Goal: Task Accomplishment & Management: Manage account settings

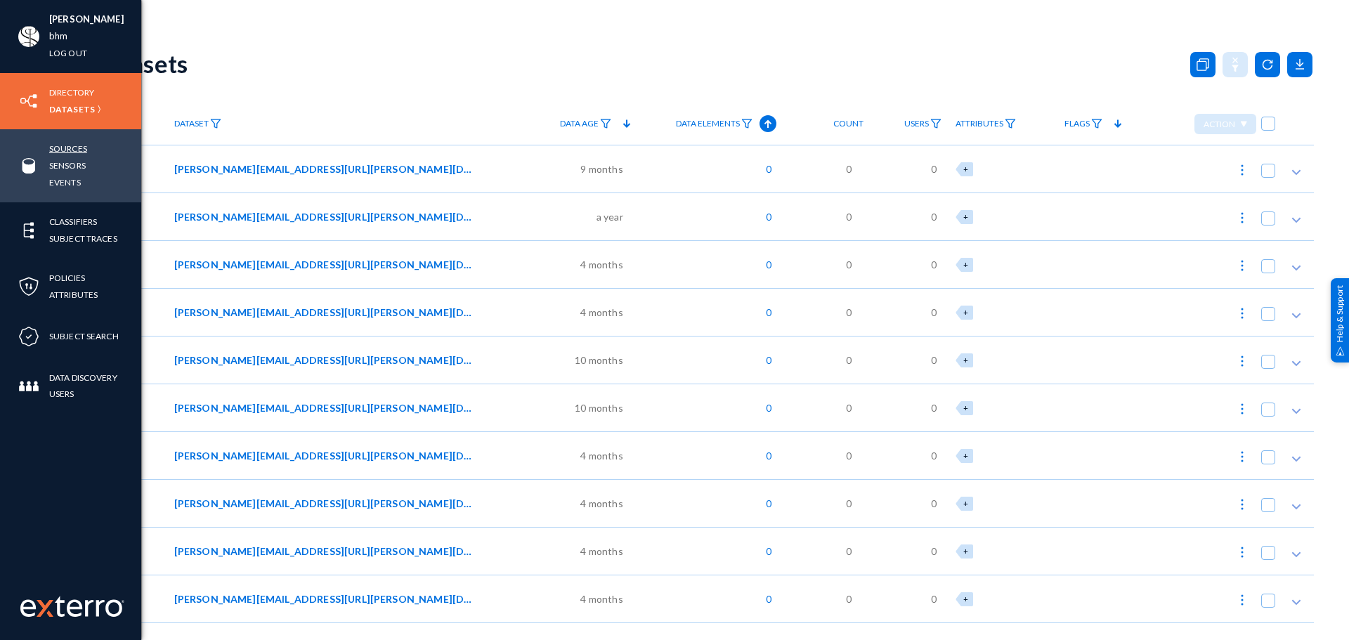
click at [69, 153] on link "Sources" at bounding box center [68, 149] width 38 height 16
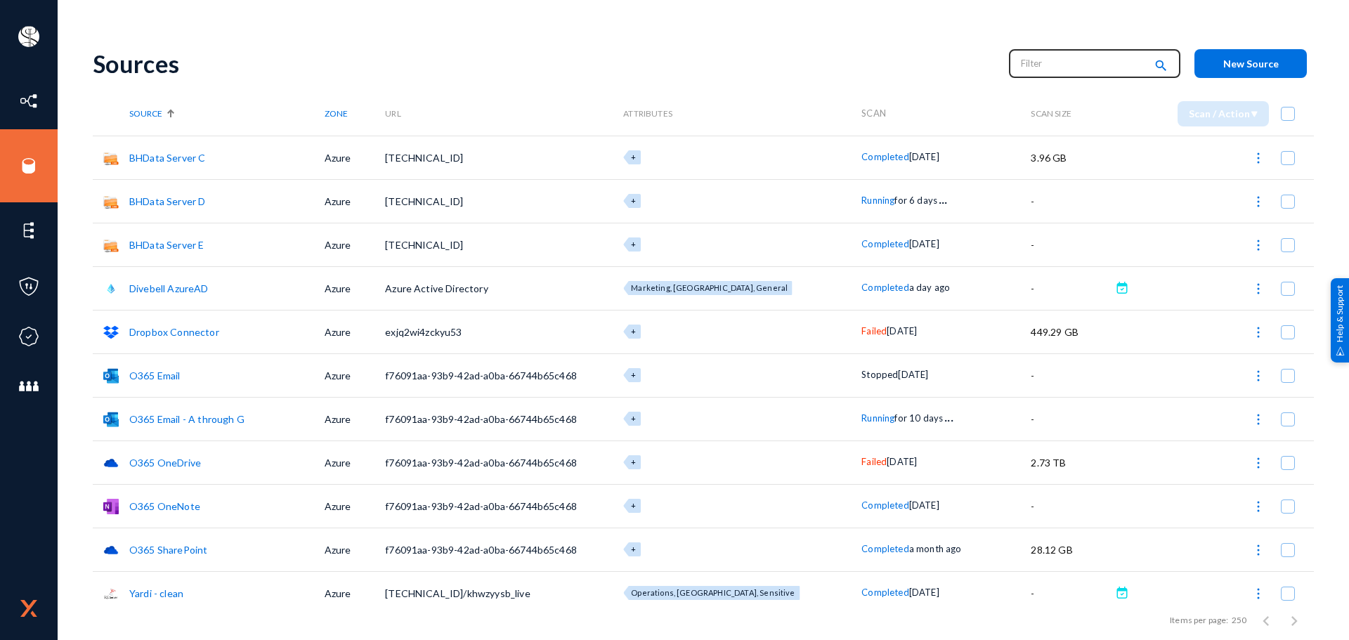
click at [1048, 67] on input "text" at bounding box center [1083, 63] width 124 height 21
type input "running"
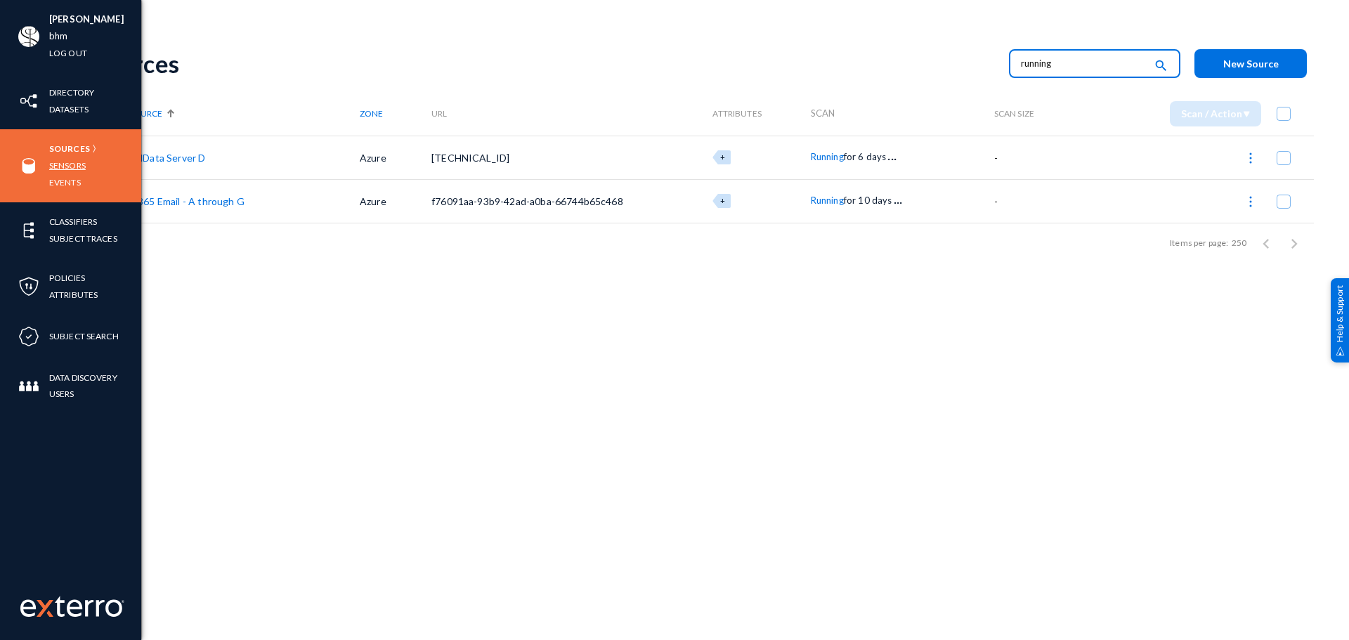
click at [74, 168] on link "Sensors" at bounding box center [67, 165] width 37 height 16
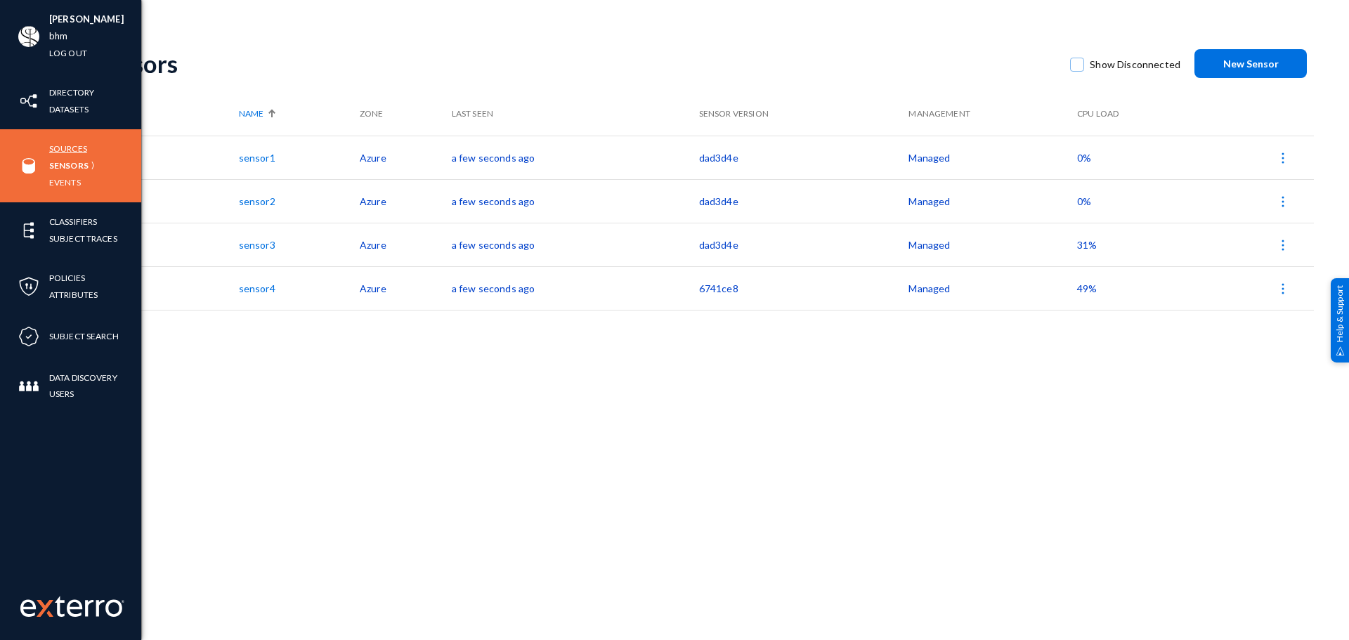
click at [63, 149] on link "Sources" at bounding box center [68, 149] width 38 height 16
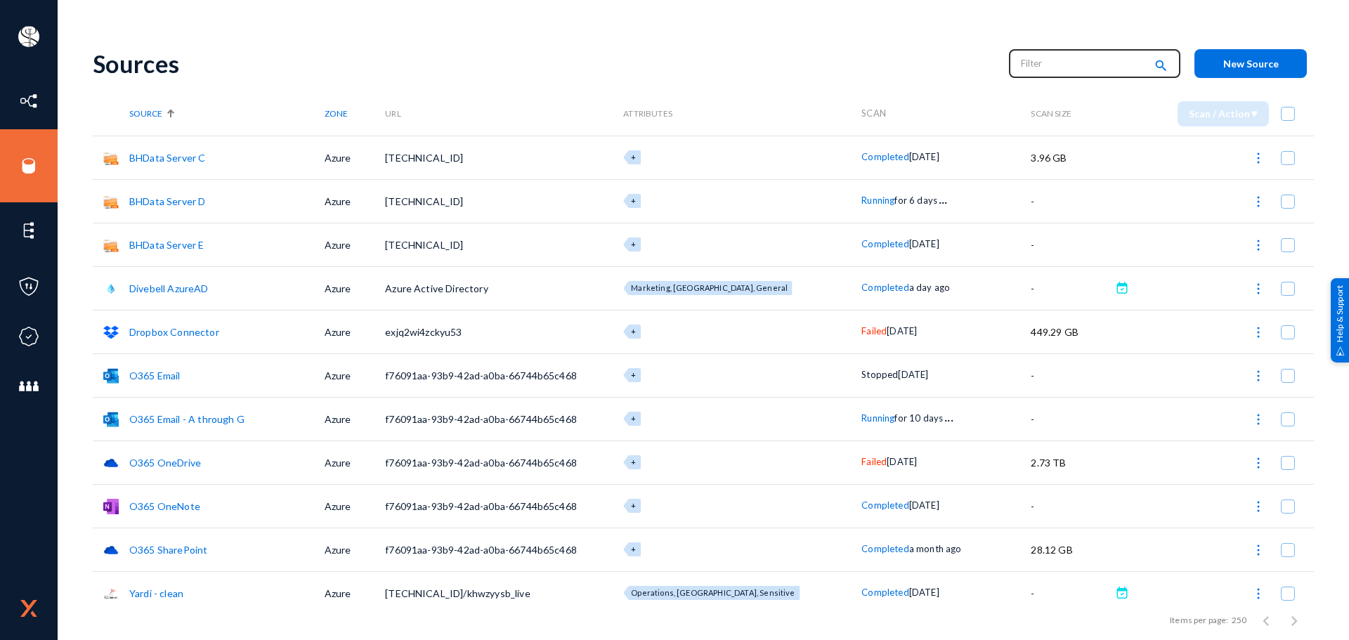
click at [1046, 56] on input "text" at bounding box center [1083, 63] width 124 height 21
type input "f"
type input "failed"
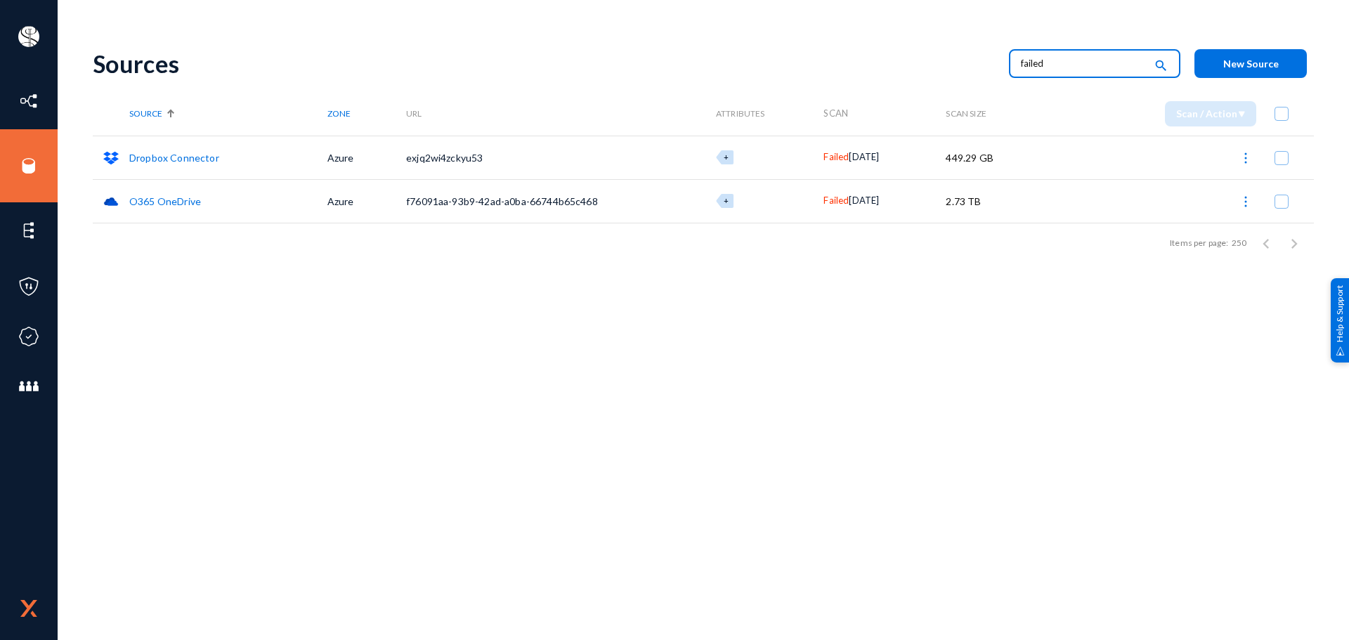
click at [853, 157] on span "[DATE]" at bounding box center [864, 156] width 30 height 11
click at [376, 72] on div "Sources" at bounding box center [544, 63] width 902 height 29
click at [1058, 58] on input "failed" at bounding box center [1083, 63] width 124 height 21
type input "sensor"
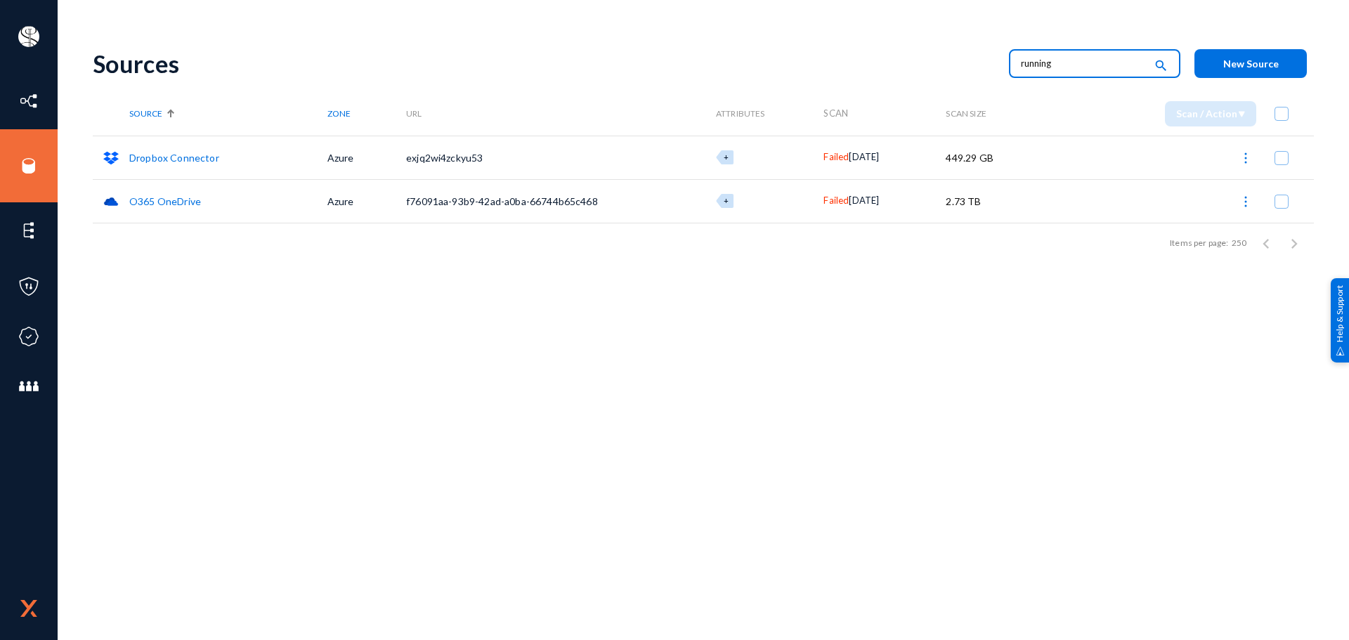
type input "running"
click at [1065, 62] on input "running" at bounding box center [1083, 63] width 124 height 21
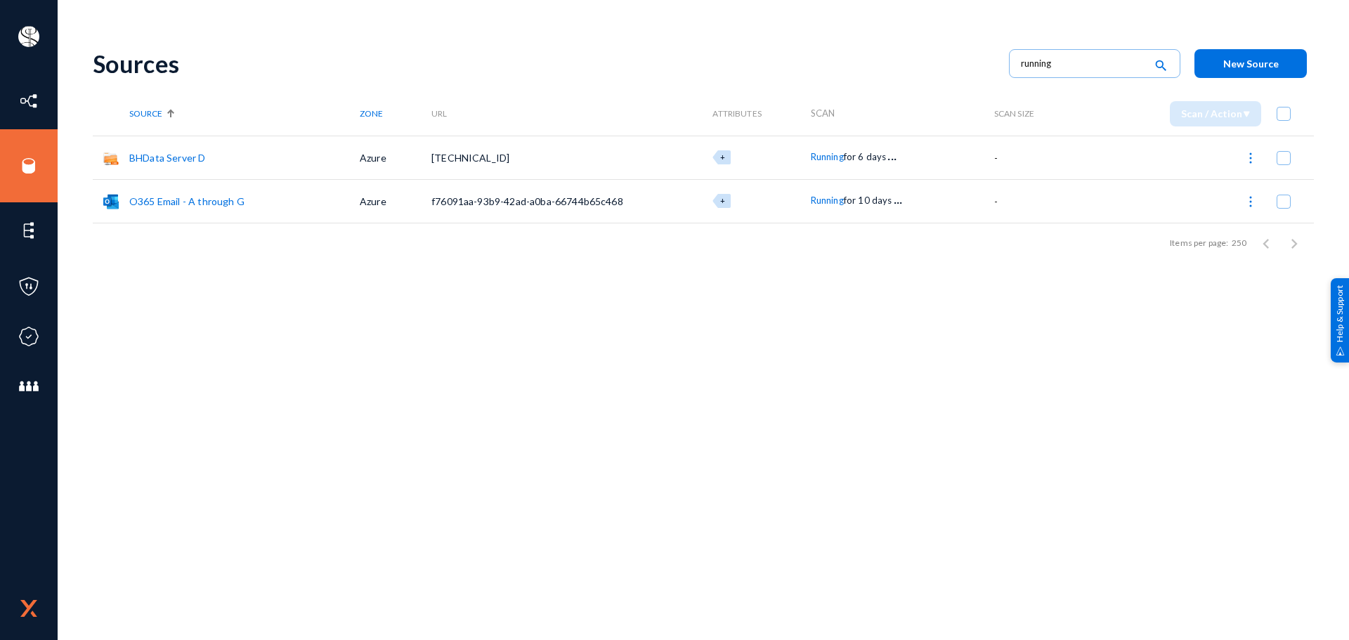
click at [215, 199] on link "O365 Email - A through G" at bounding box center [186, 201] width 115 height 12
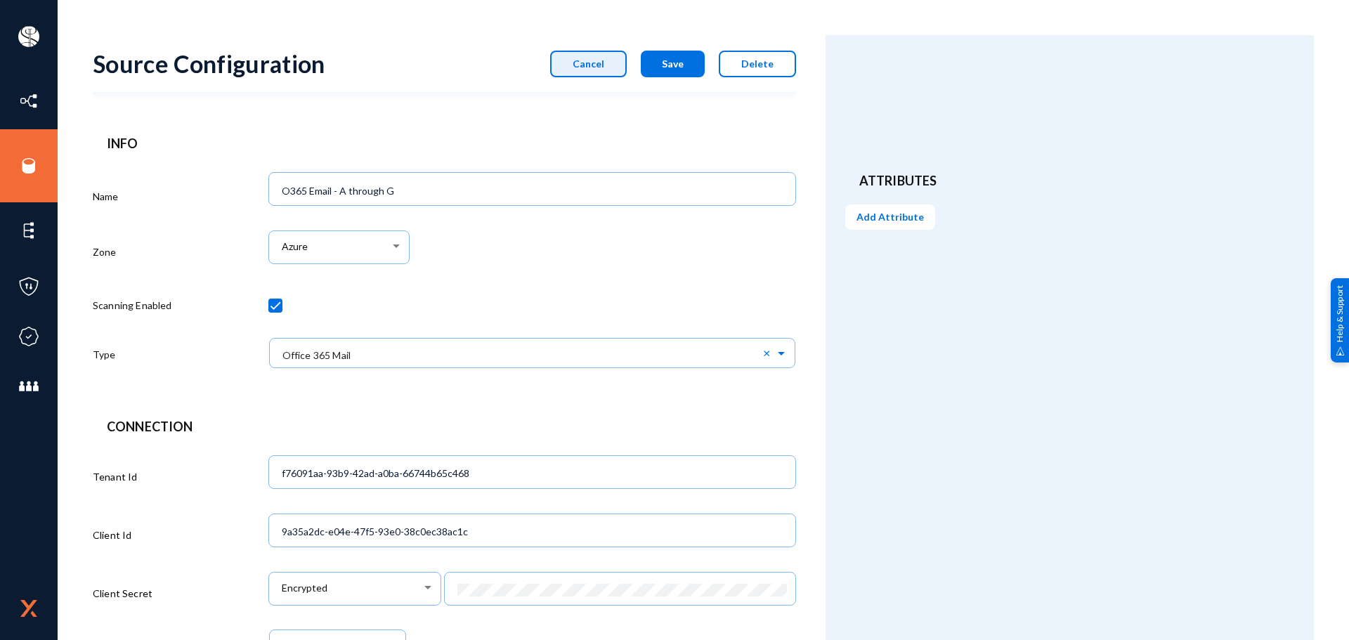
click at [609, 73] on button "Cancel" at bounding box center [588, 64] width 77 height 27
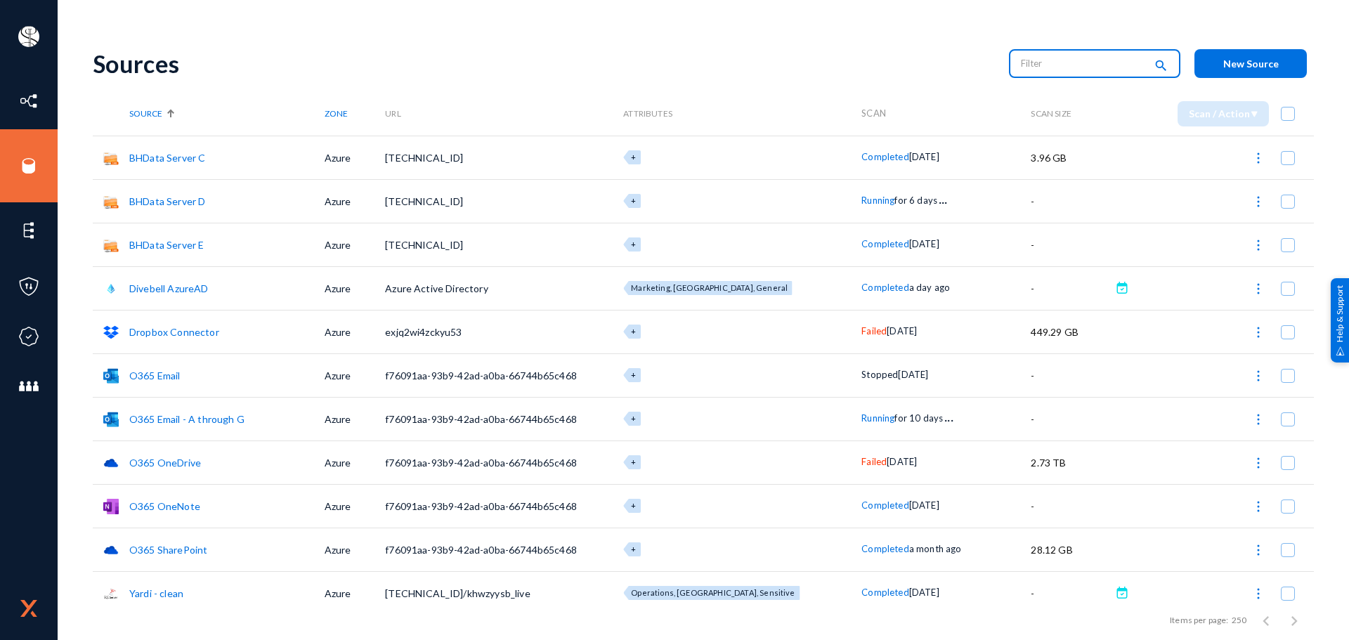
click at [1041, 65] on input "text" at bounding box center [1083, 63] width 124 height 21
type input "running"
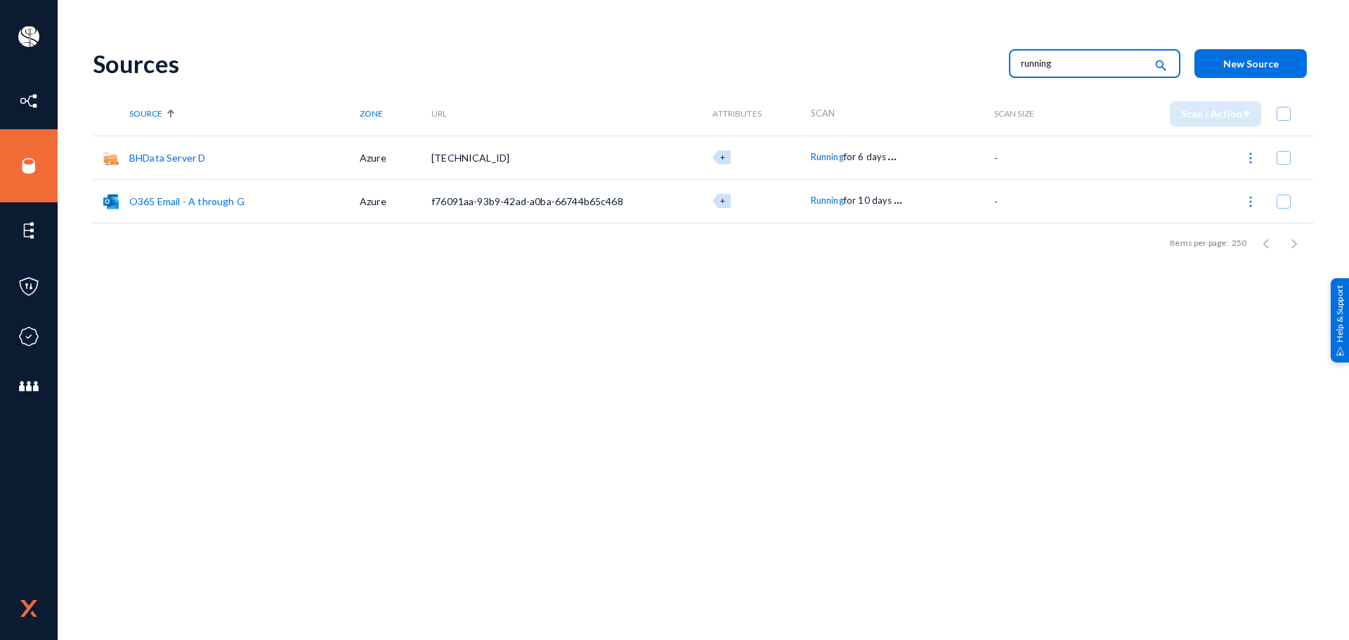
click at [561, 198] on span "f76091aa-93b9-42ad-a0ba-66744b65c468" at bounding box center [527, 201] width 192 height 12
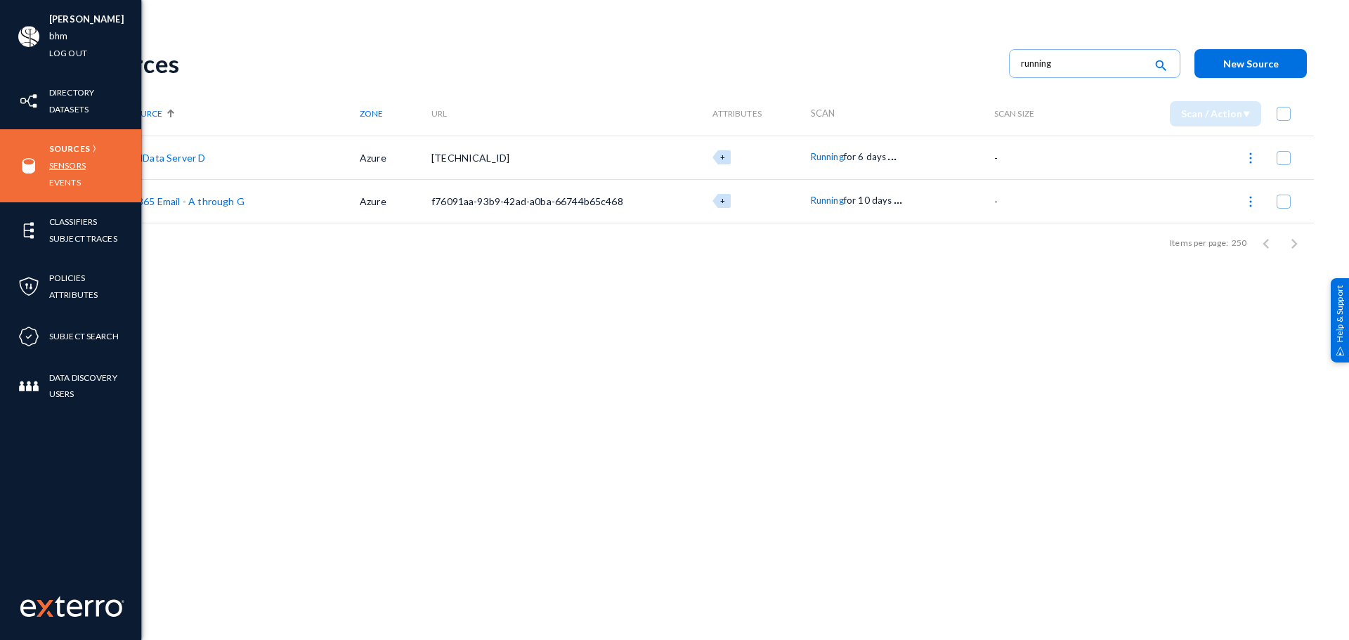
click at [65, 168] on link "Sensors" at bounding box center [67, 165] width 37 height 16
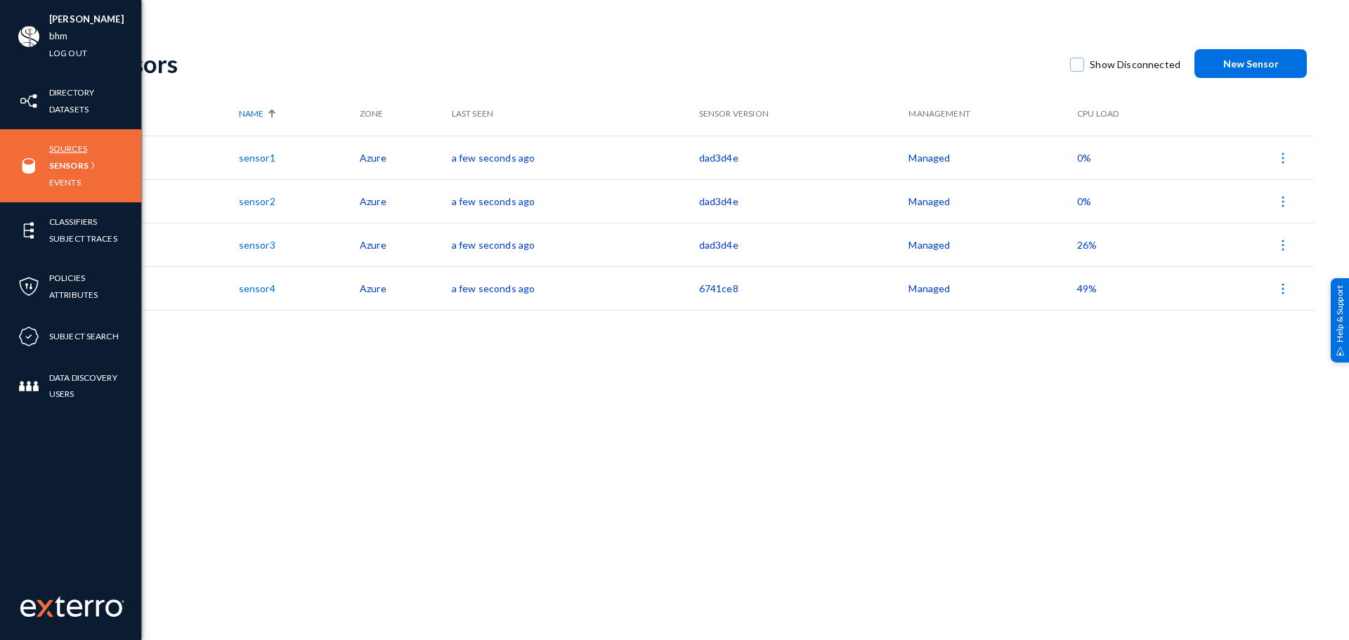
click at [77, 149] on link "Sources" at bounding box center [68, 149] width 38 height 16
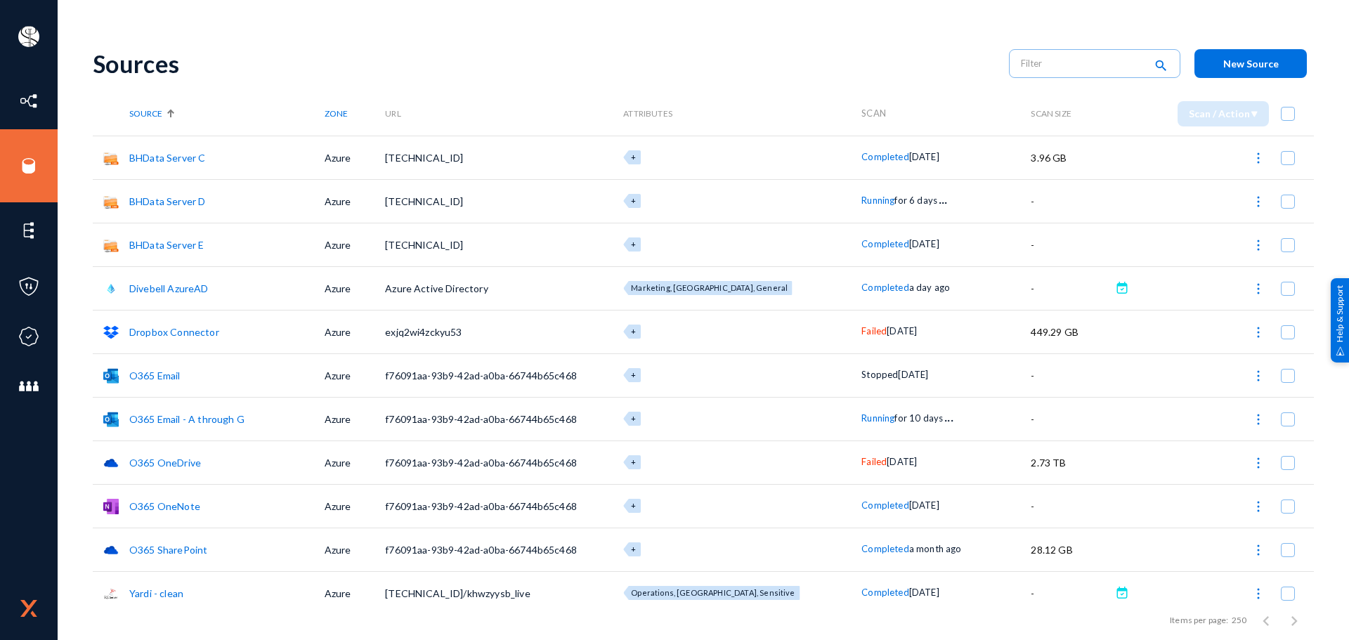
scroll to position [15, 0]
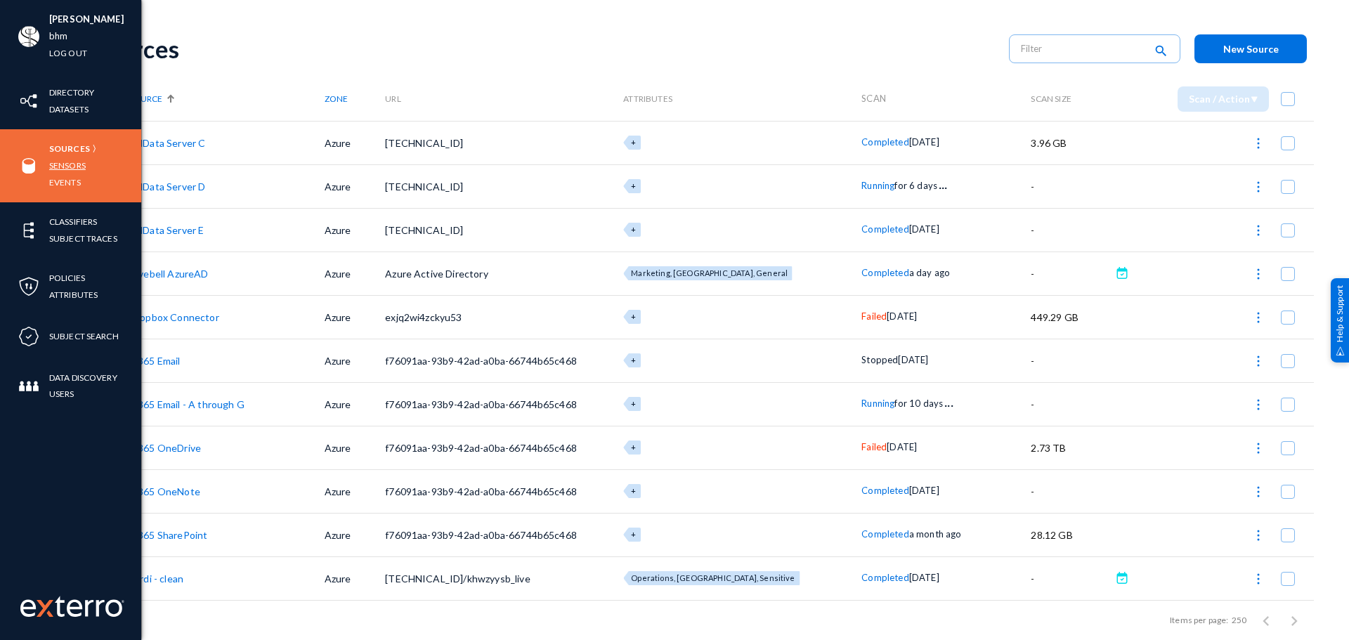
click at [60, 169] on link "Sensors" at bounding box center [67, 165] width 37 height 16
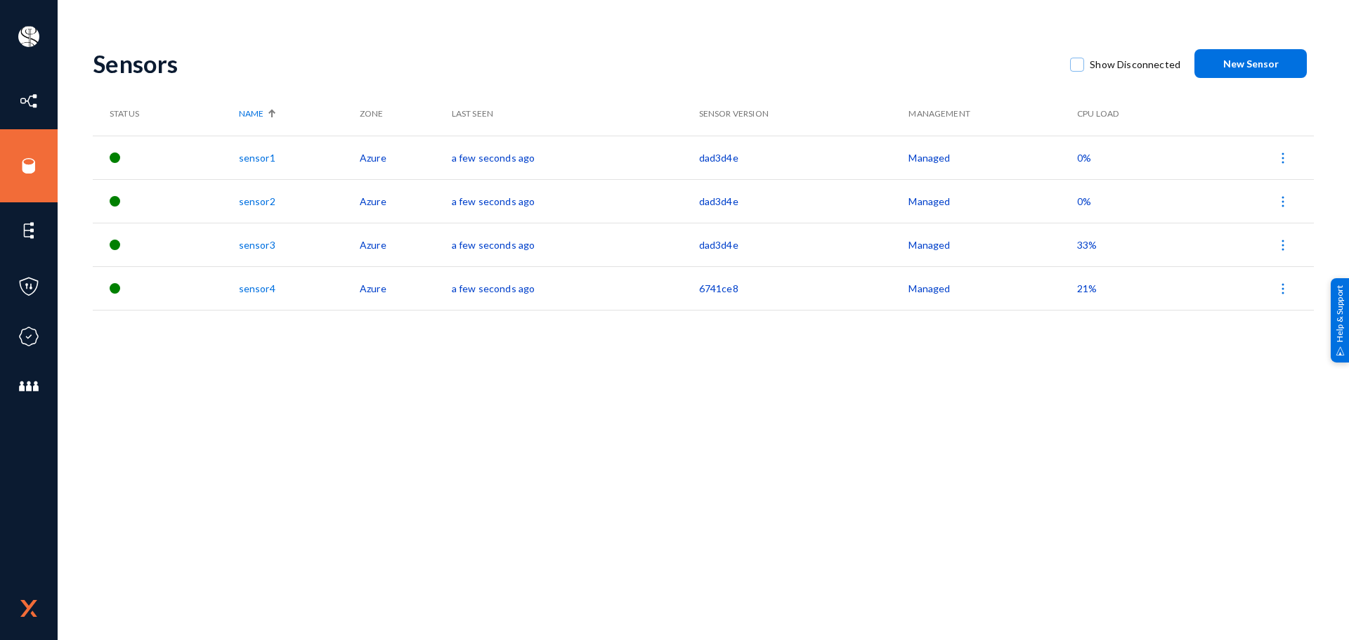
click at [247, 244] on link "sensor3" at bounding box center [257, 245] width 37 height 12
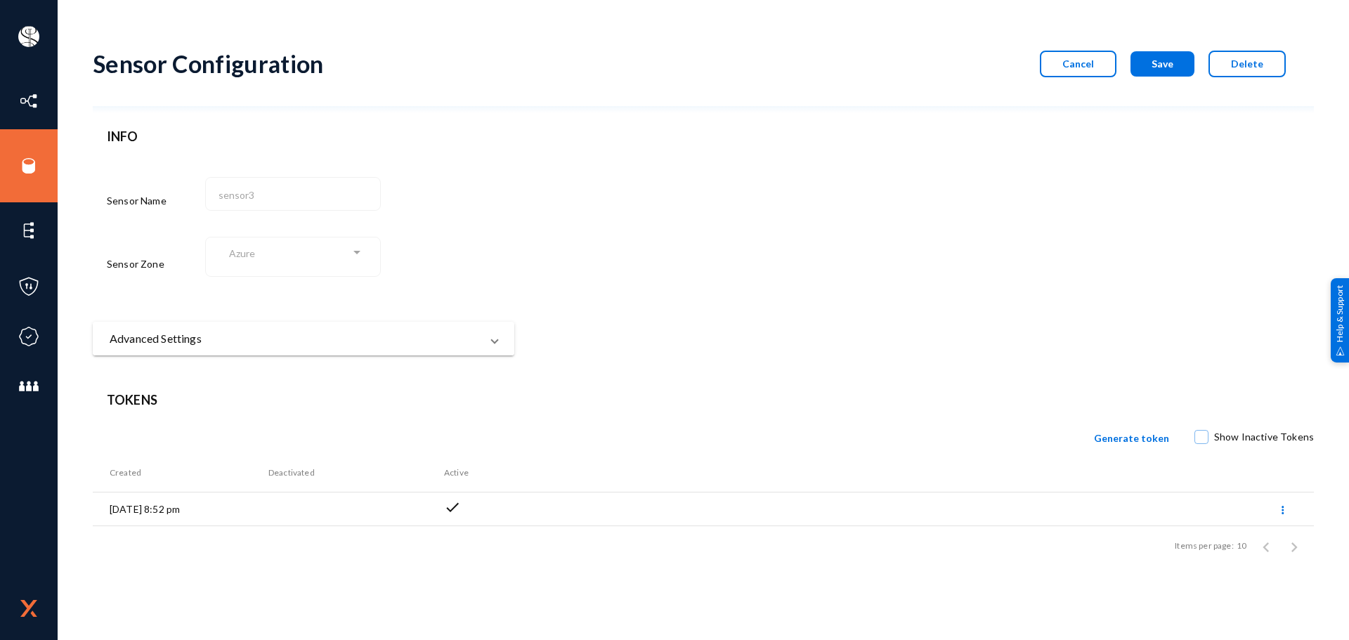
click at [414, 349] on mat-expansion-panel-header "Advanced Settings" at bounding box center [304, 339] width 422 height 34
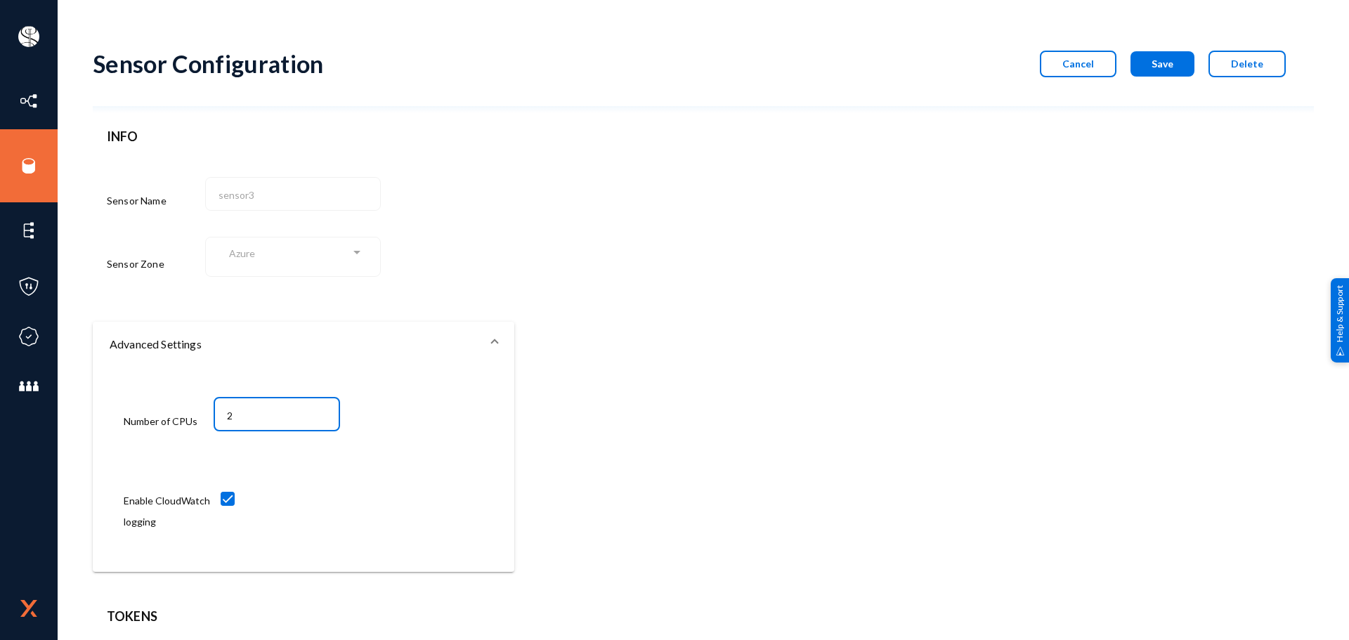
click at [300, 415] on input "2" at bounding box center [280, 416] width 106 height 13
type input "4"
click at [571, 443] on form "Sensor Configuration Cancel Save Delete INFO Sensor Name sensor3 Sensor Zone Az…" at bounding box center [703, 303] width 1221 height 537
click at [1154, 62] on span "Save" at bounding box center [1163, 64] width 22 height 12
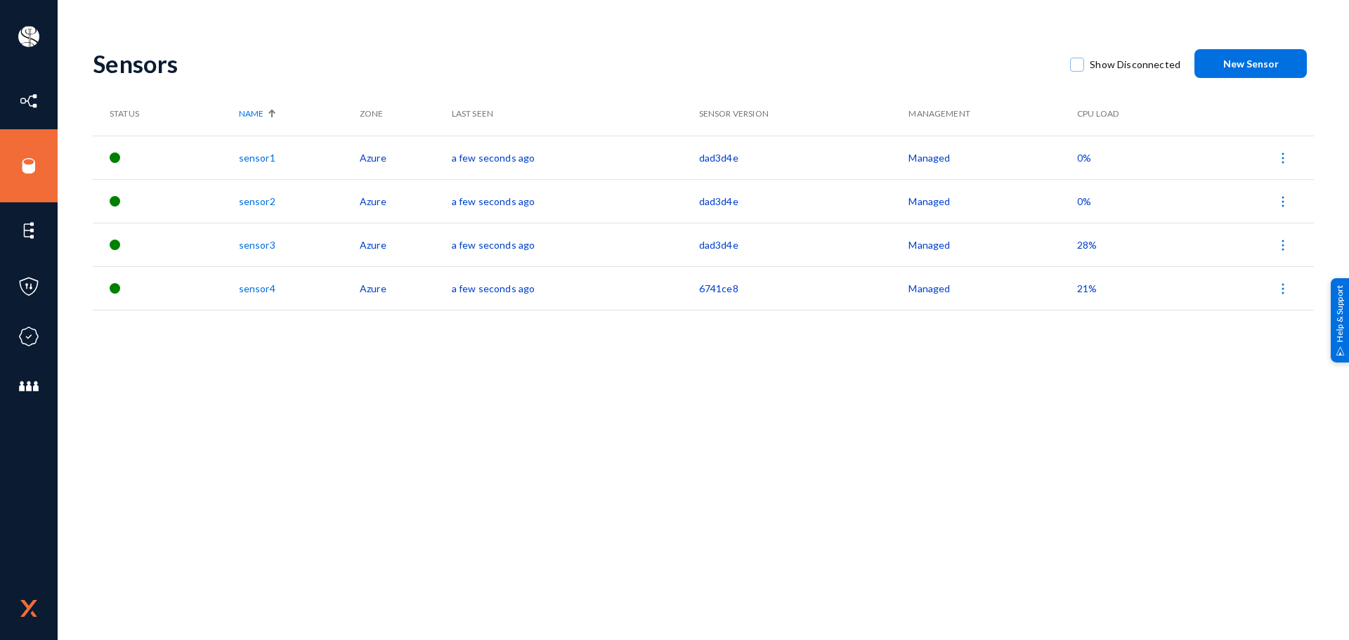
click at [264, 289] on link "sensor4" at bounding box center [257, 288] width 37 height 12
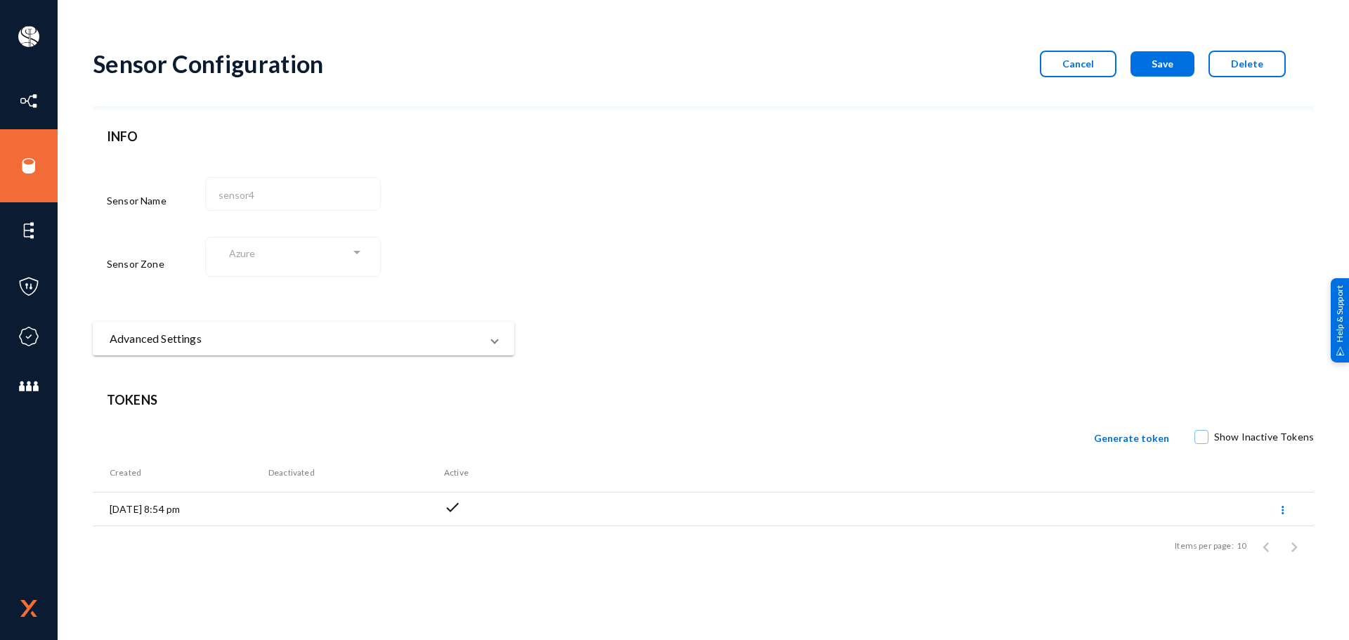
click at [263, 336] on mat-panel-title "Advanced Settings" at bounding box center [295, 338] width 371 height 17
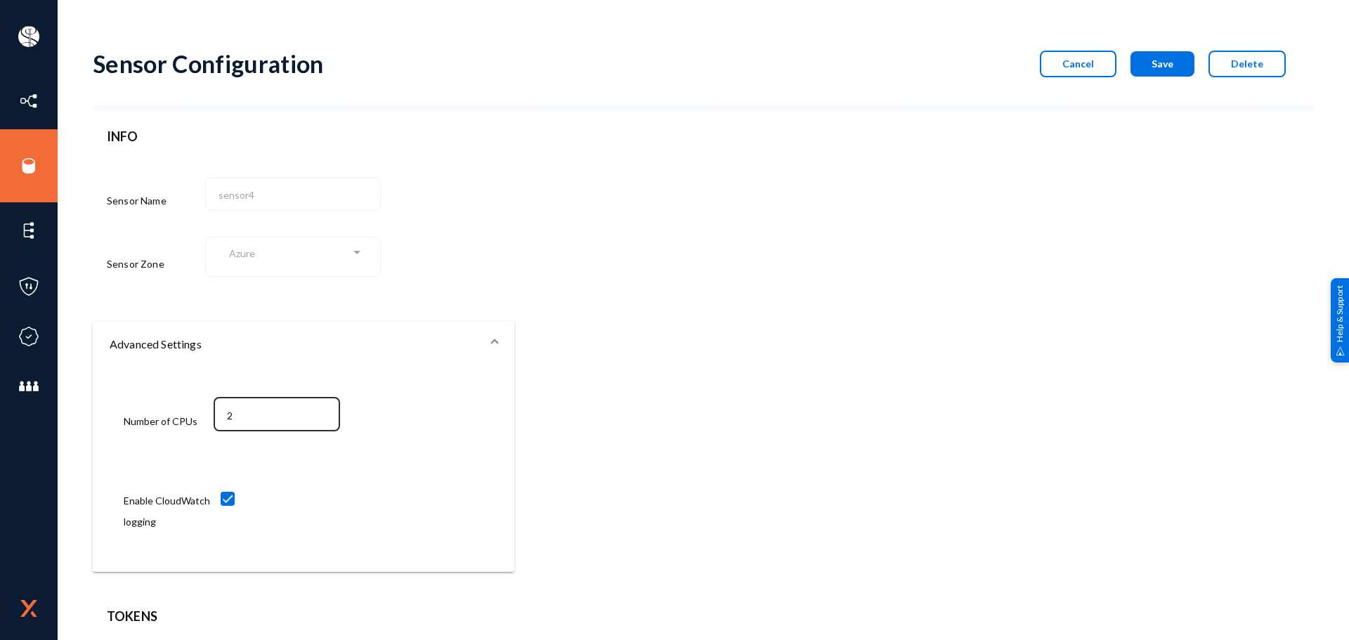
click at [259, 410] on input "2" at bounding box center [280, 416] width 106 height 13
type input "4"
click at [1149, 65] on button "Save" at bounding box center [1163, 63] width 64 height 25
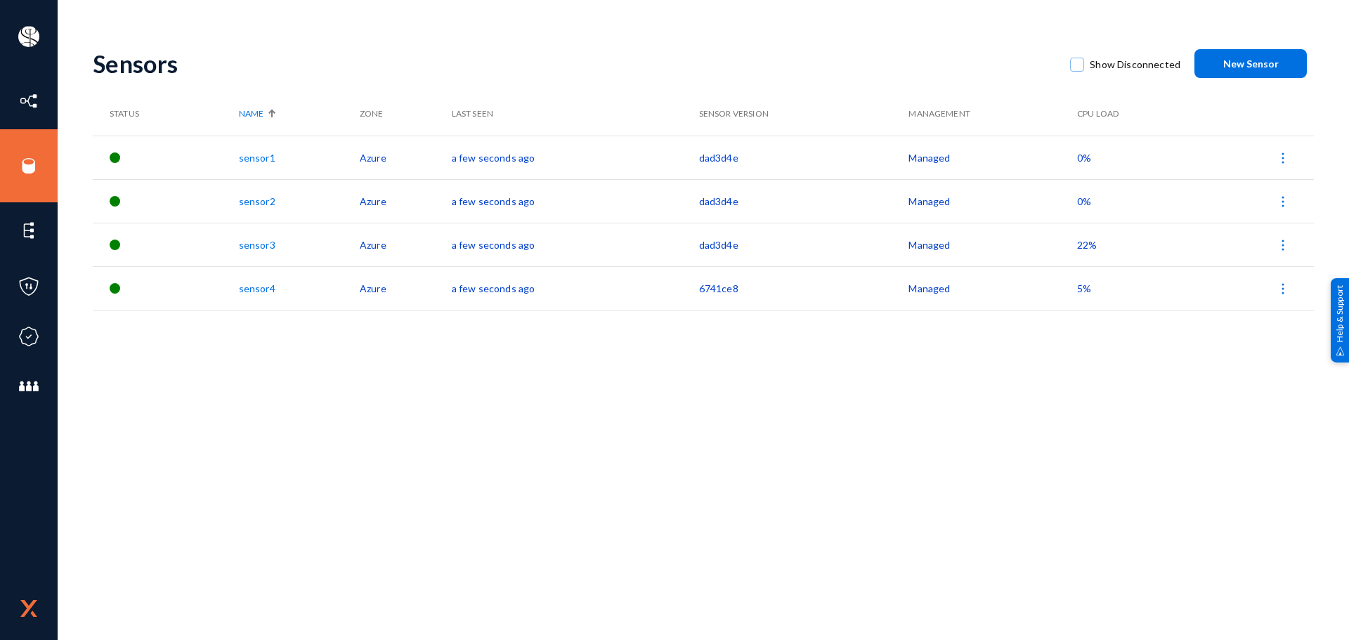
click at [263, 207] on link "sensor2" at bounding box center [257, 201] width 37 height 12
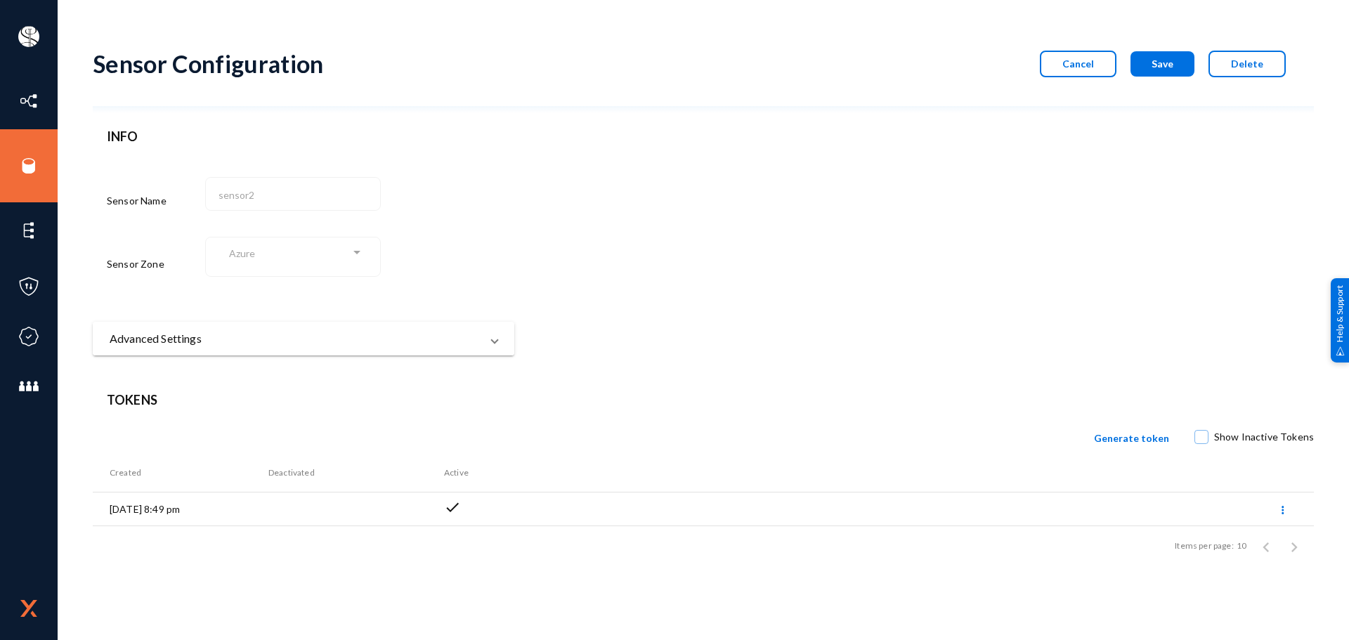
click at [334, 343] on mat-panel-title "Advanced Settings" at bounding box center [295, 338] width 371 height 17
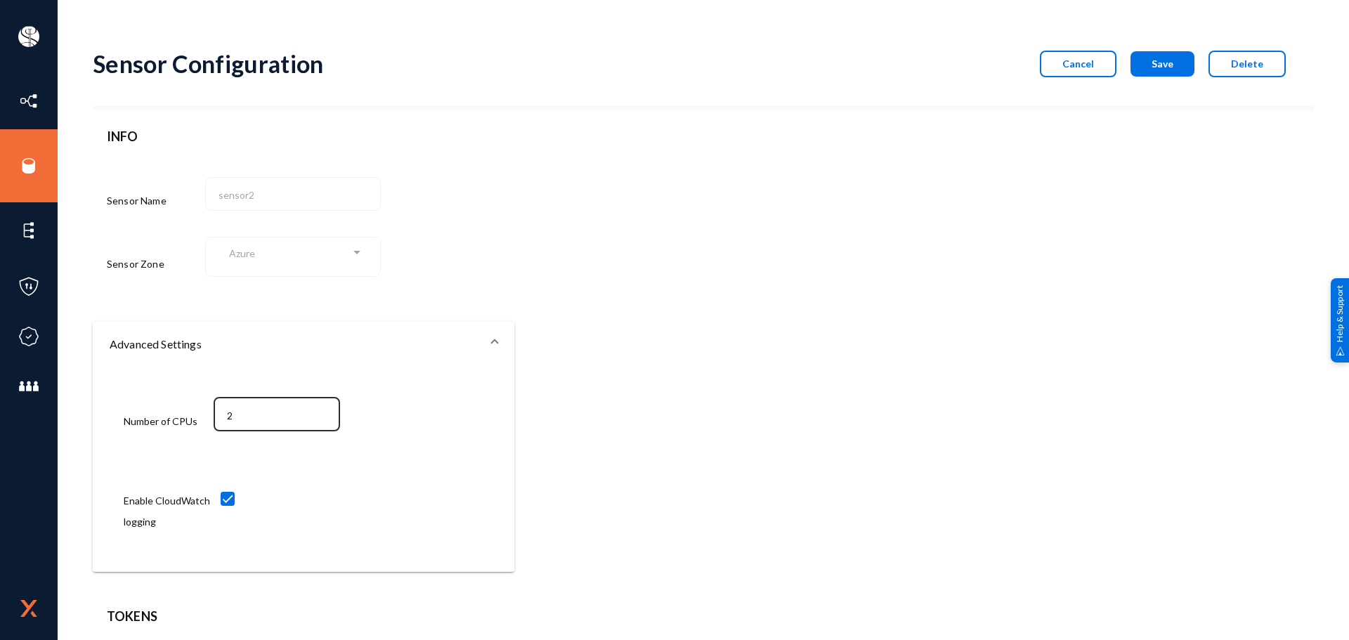
click at [266, 431] on div "2" at bounding box center [277, 413] width 112 height 37
type input "4"
click at [1142, 75] on button "Save" at bounding box center [1163, 63] width 64 height 25
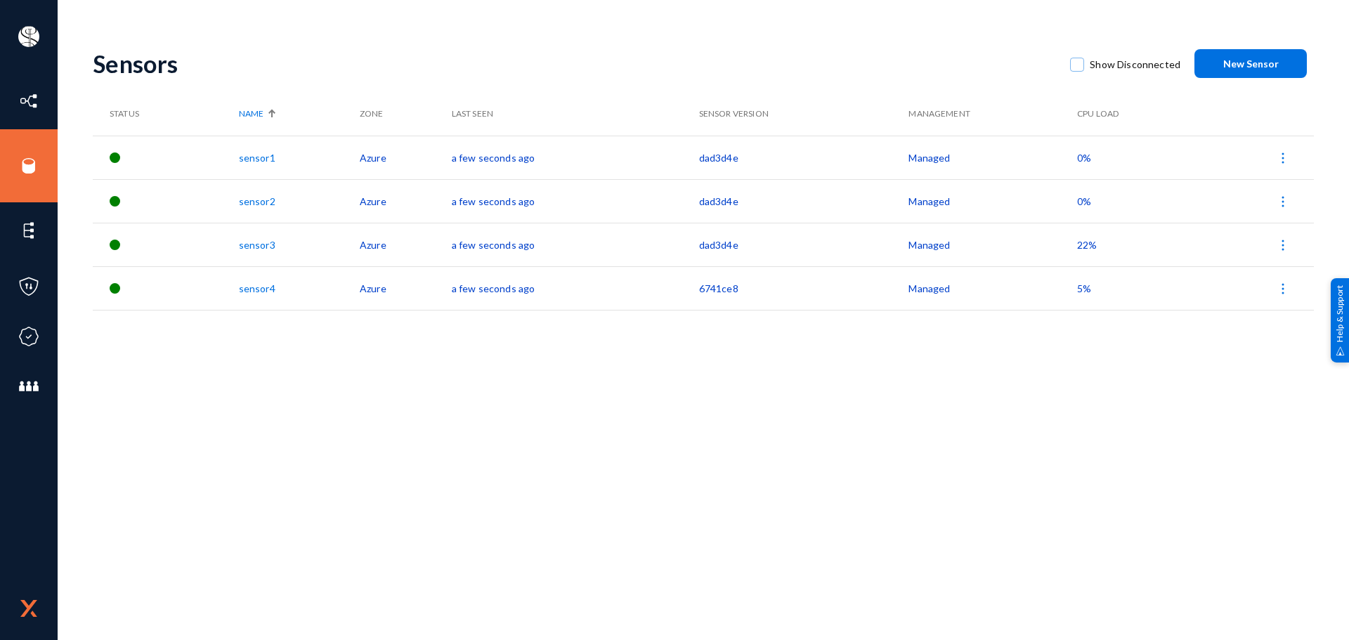
click at [261, 157] on link "sensor1" at bounding box center [257, 158] width 37 height 12
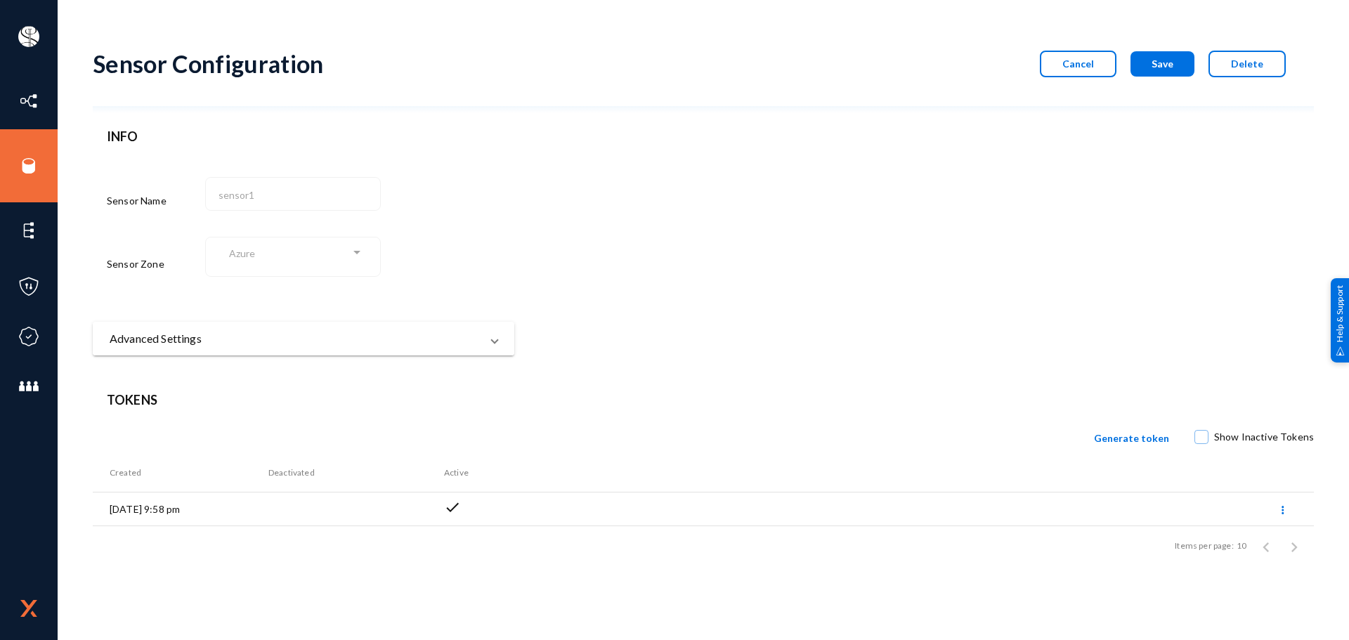
click at [261, 336] on mat-panel-title "Advanced Settings" at bounding box center [295, 338] width 371 height 17
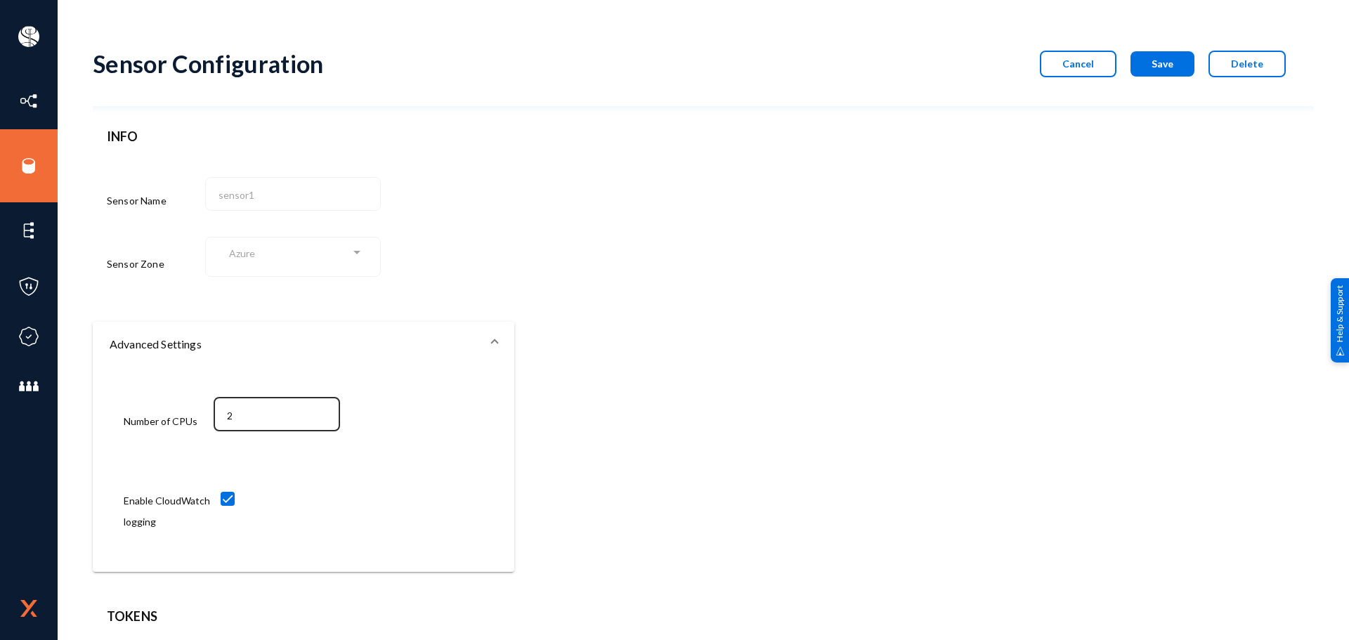
click at [254, 413] on input "2" at bounding box center [280, 416] width 106 height 13
type input "4"
click at [1153, 64] on span "Save" at bounding box center [1163, 64] width 22 height 12
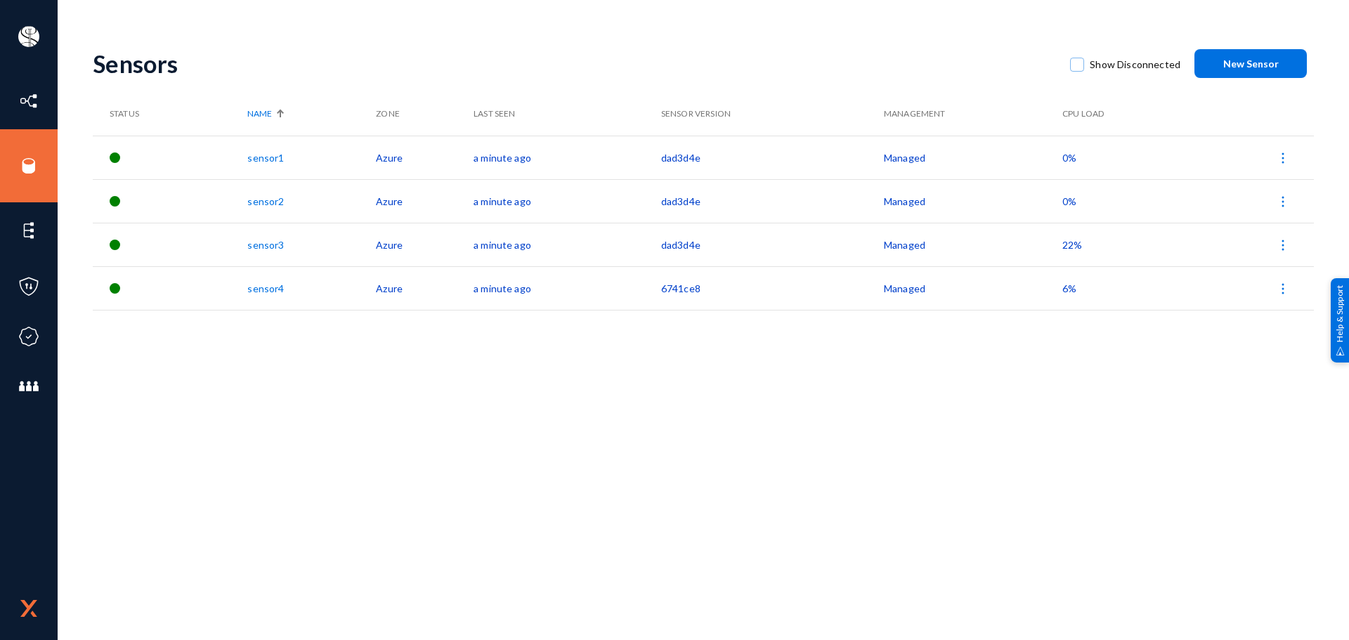
click at [1072, 291] on span "6%" at bounding box center [1069, 288] width 14 height 12
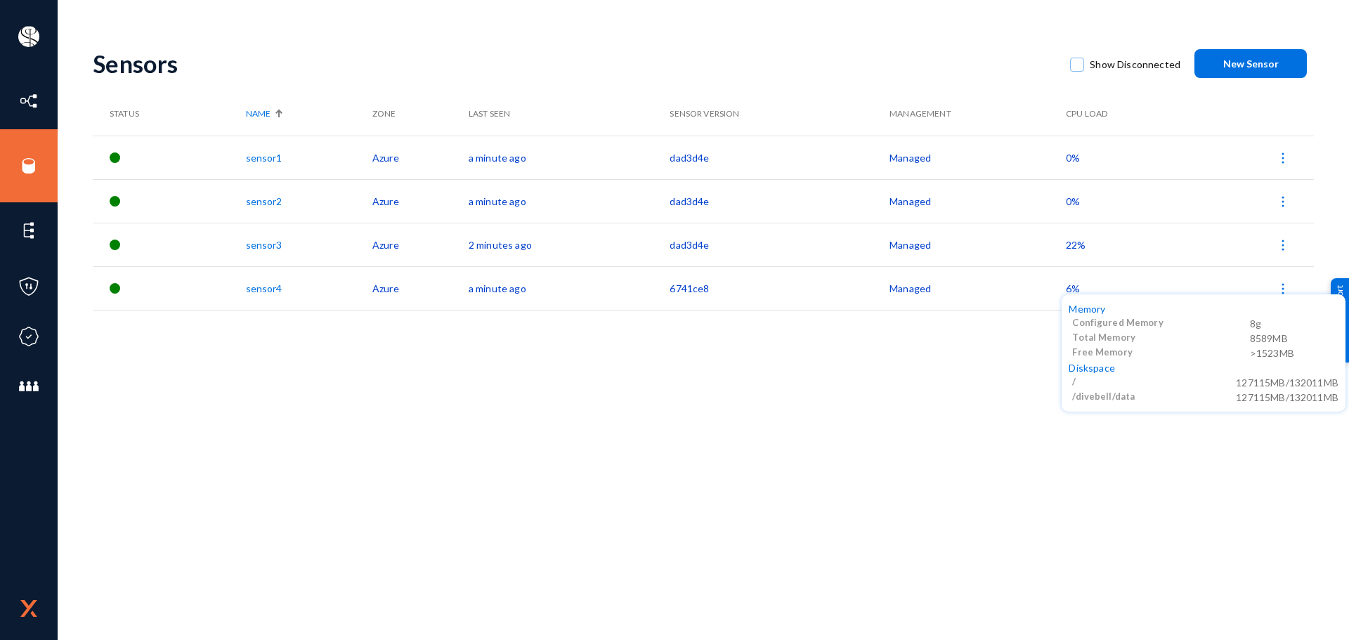
click at [1099, 321] on div "Configured Memory" at bounding box center [1160, 323] width 177 height 15
drag, startPoint x: 1251, startPoint y: 323, endPoint x: 1273, endPoint y: 322, distance: 21.8
click at [1273, 322] on div "8g" at bounding box center [1294, 323] width 89 height 15
copy div "8g"
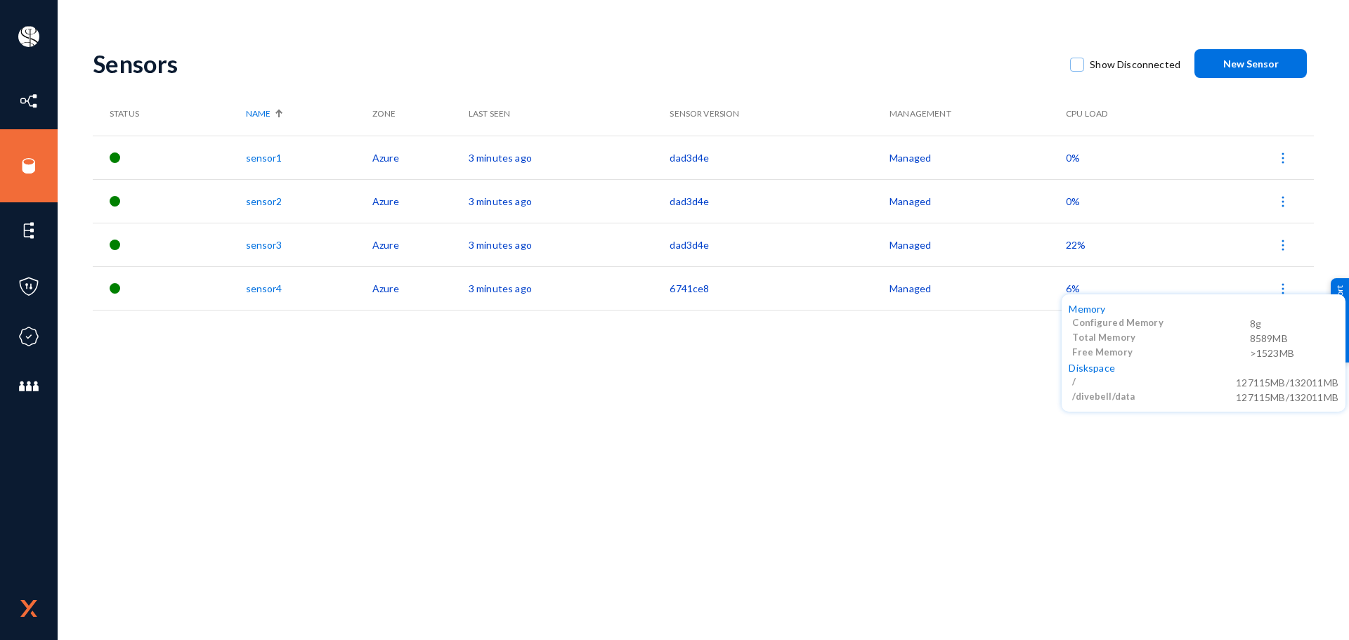
click at [248, 156] on div at bounding box center [674, 320] width 1349 height 640
click at [261, 157] on link "sensor1" at bounding box center [264, 158] width 37 height 12
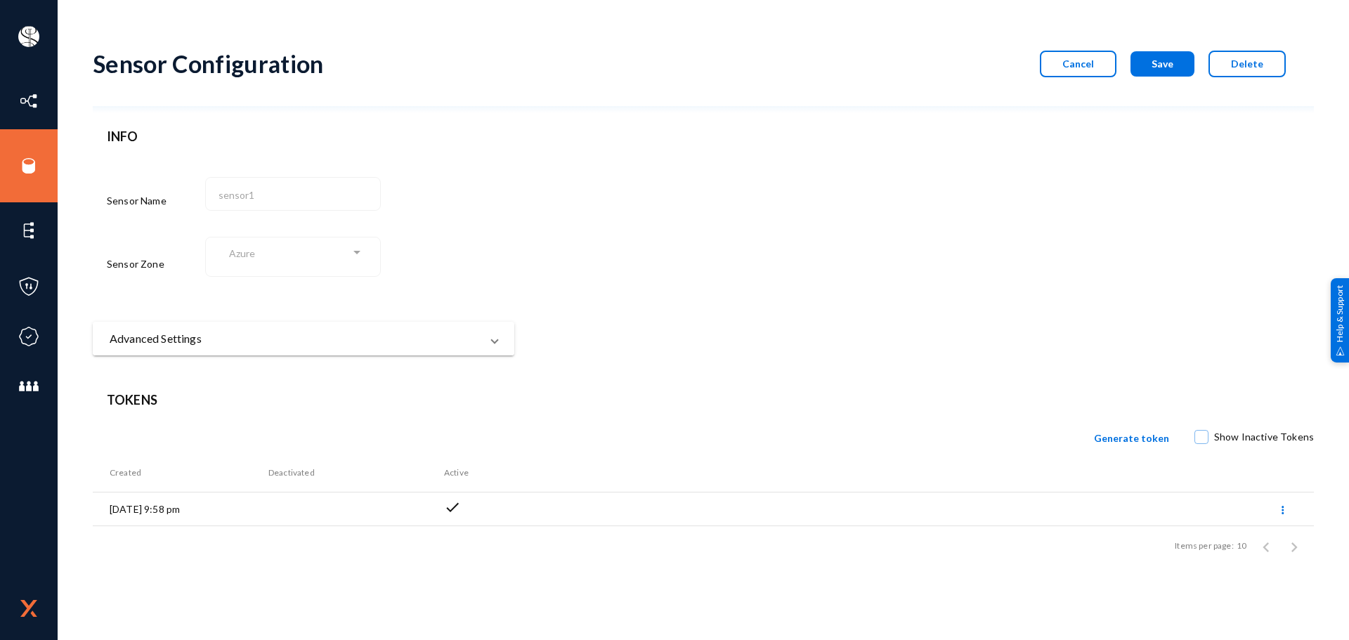
click at [256, 349] on mat-expansion-panel-header "Advanced Settings" at bounding box center [304, 339] width 422 height 34
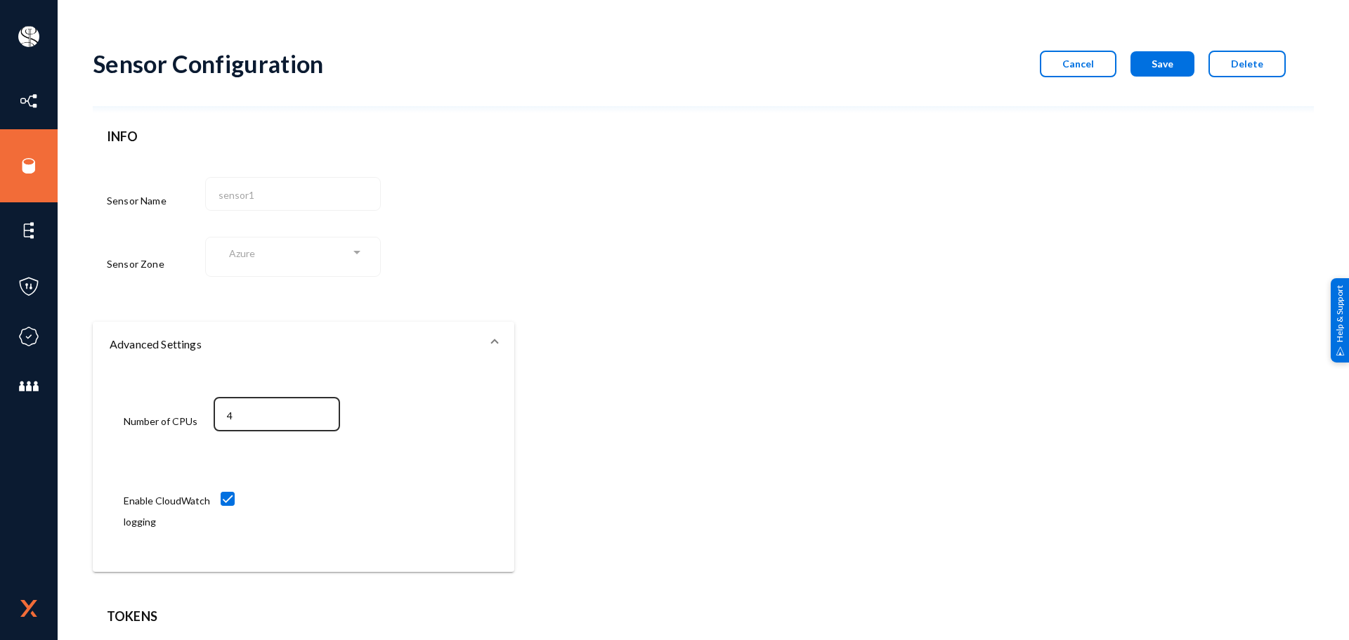
click at [257, 405] on div "4" at bounding box center [277, 413] width 112 height 37
type input "2"
click at [1147, 67] on button "Save" at bounding box center [1163, 63] width 64 height 25
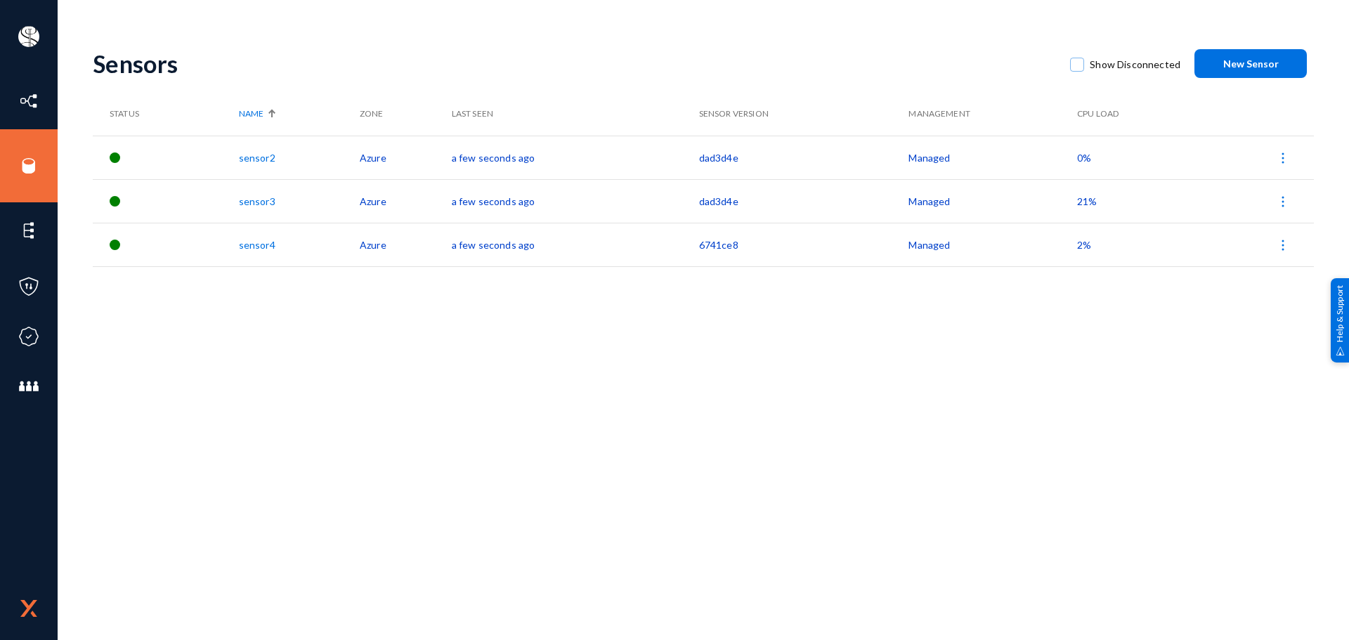
click at [259, 154] on link "sensor2" at bounding box center [257, 158] width 37 height 12
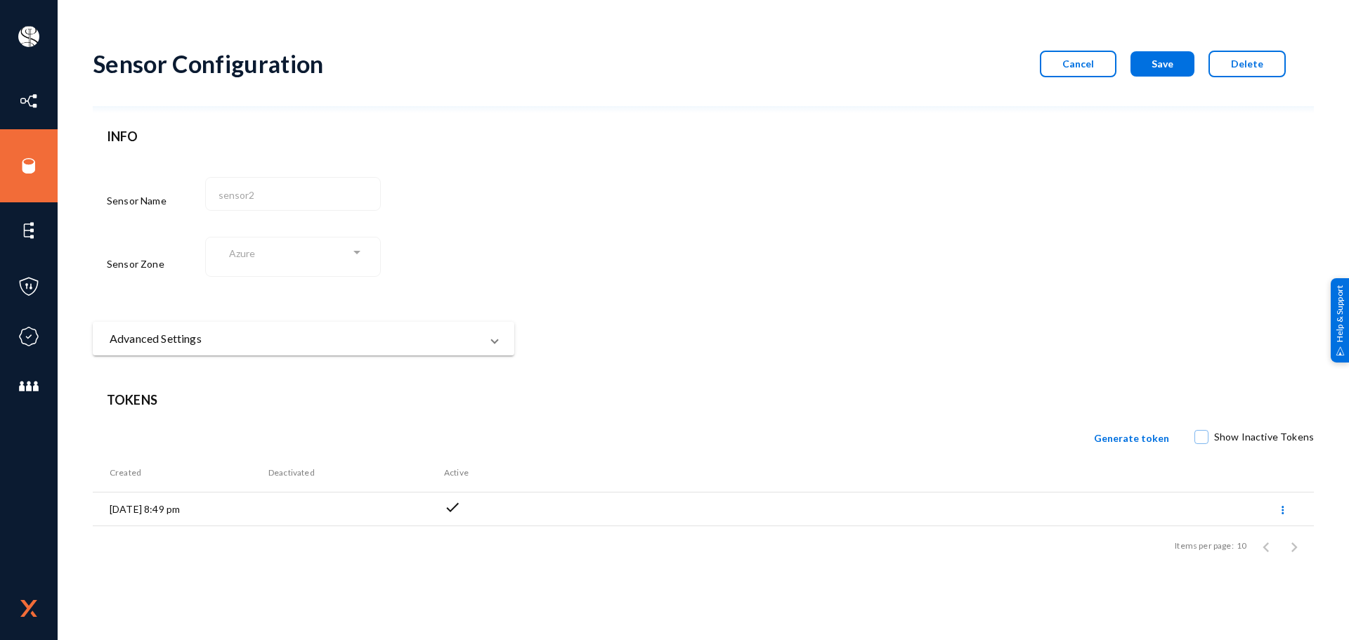
click at [255, 315] on div "INFO Sensor Name sensor2 Sensor Zone Azure Advanced Settings Number of CPUs 4 E…" at bounding box center [304, 241] width 422 height 228
click at [253, 343] on mat-panel-title "Advanced Settings" at bounding box center [295, 338] width 371 height 17
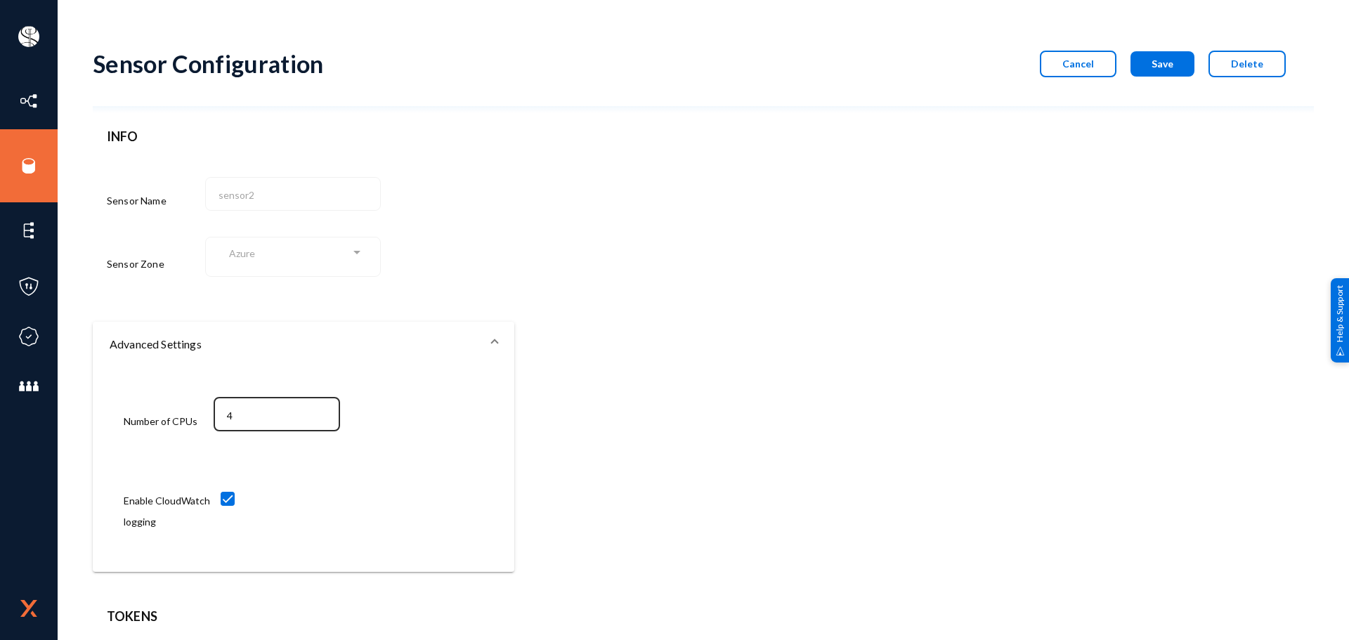
click at [242, 422] on input "4" at bounding box center [280, 416] width 106 height 13
type input "2"
click at [1151, 74] on button "Save" at bounding box center [1163, 63] width 64 height 25
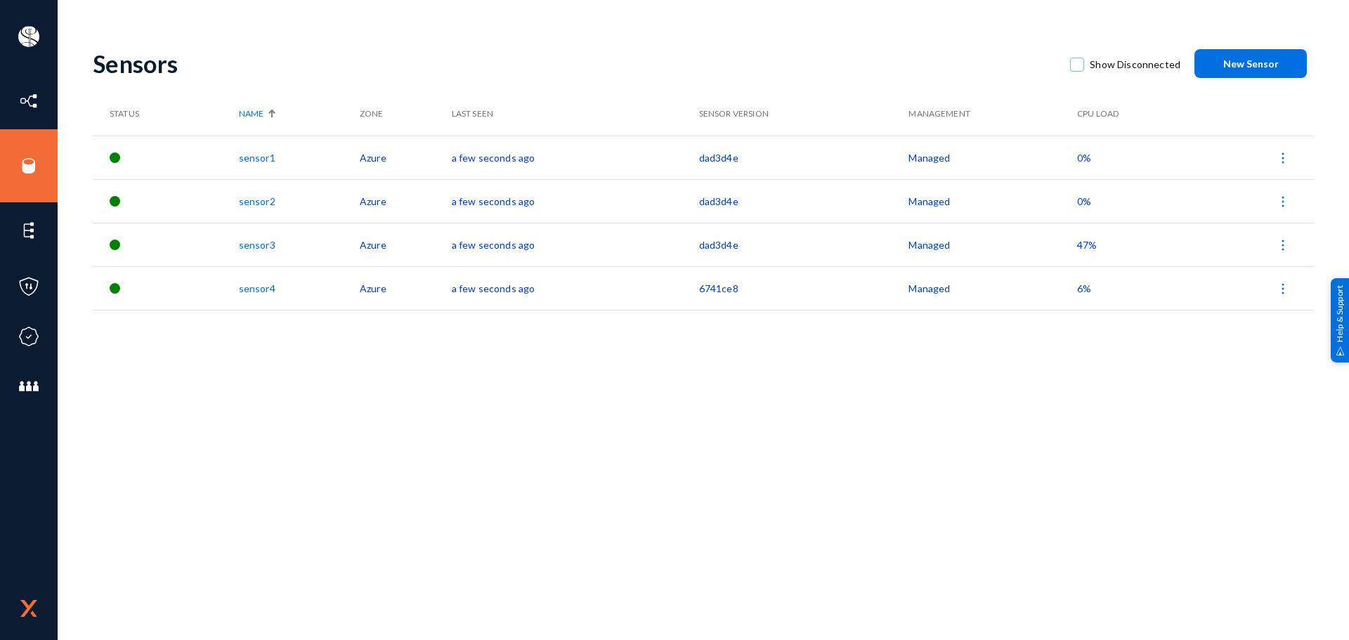
click at [262, 242] on link "sensor3" at bounding box center [257, 245] width 37 height 12
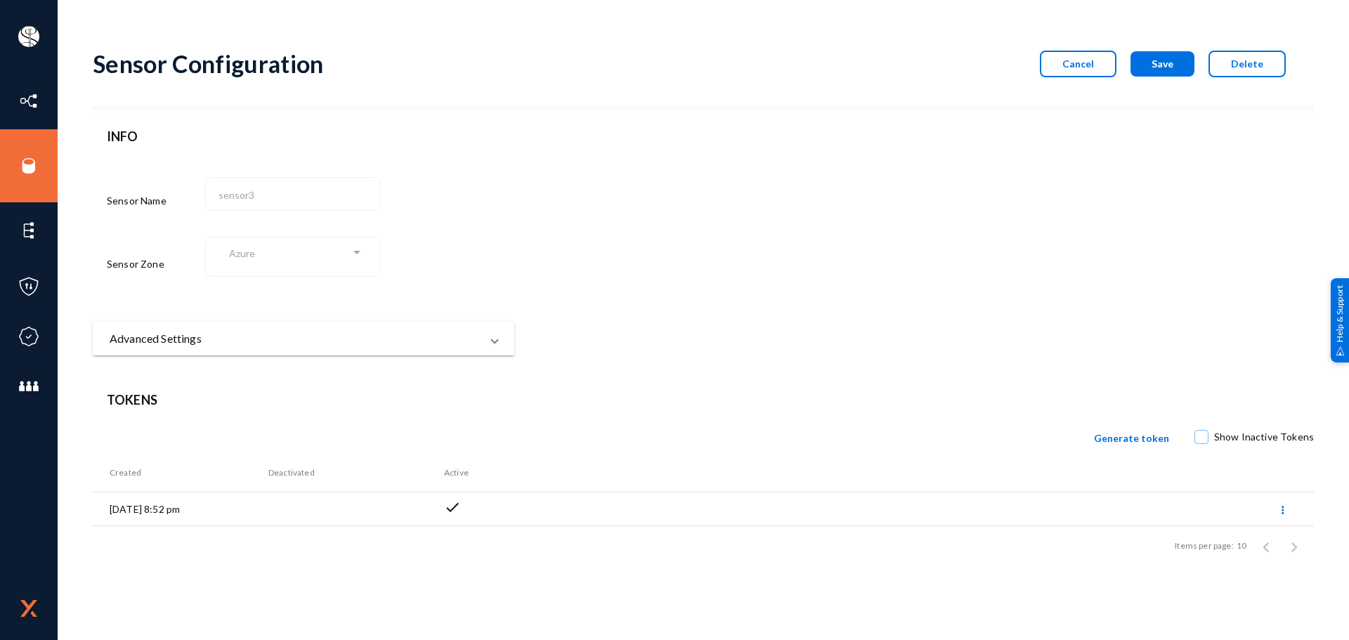
click at [450, 353] on mat-expansion-panel-header "Advanced Settings" at bounding box center [304, 339] width 422 height 34
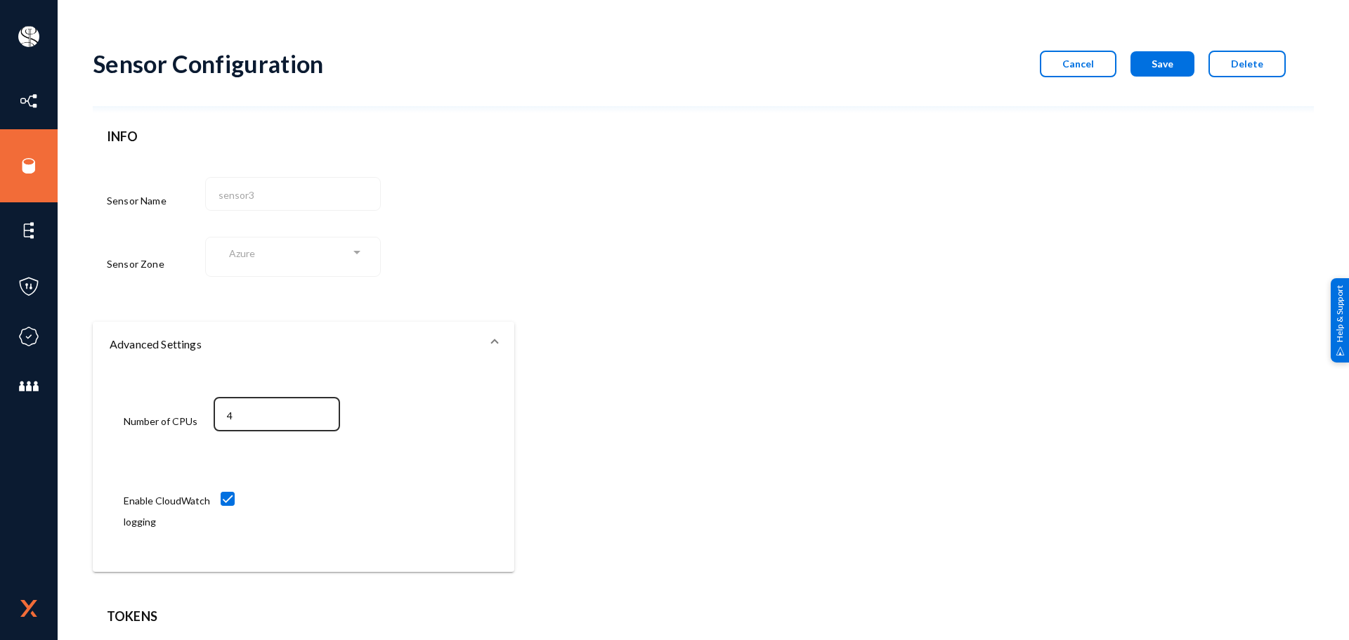
click at [311, 407] on div "4" at bounding box center [277, 413] width 112 height 37
type input "2"
click at [1145, 60] on button "Save" at bounding box center [1163, 63] width 64 height 25
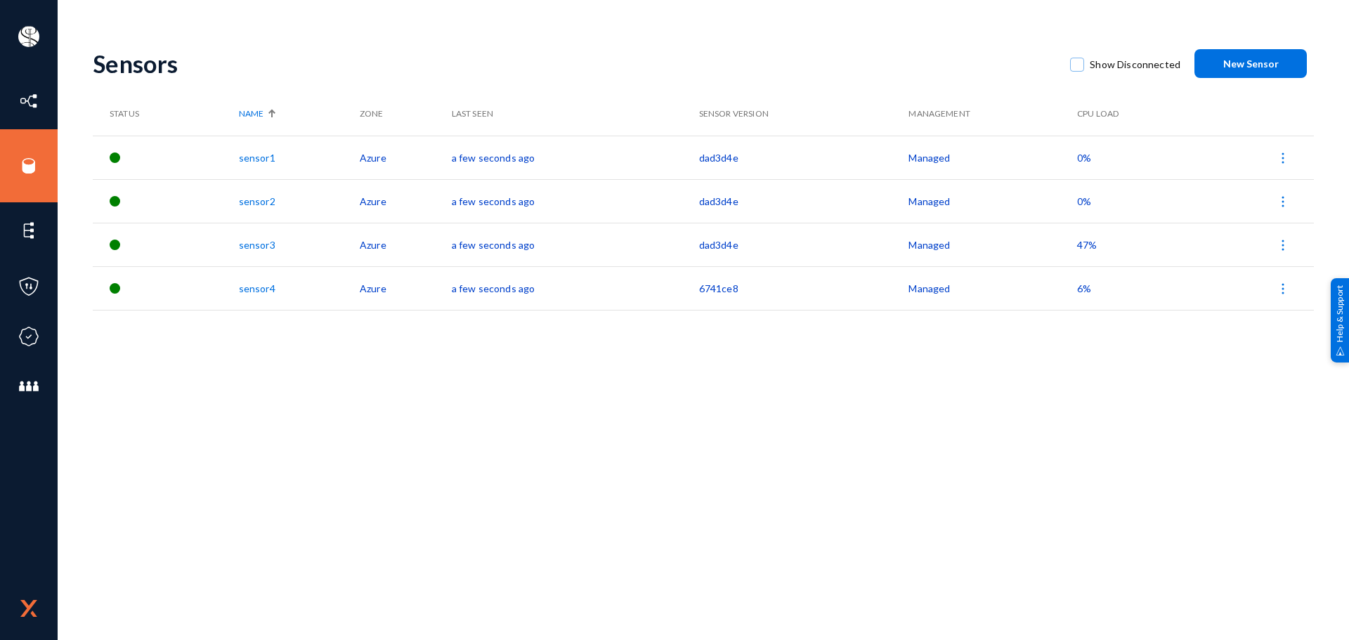
click at [275, 286] on link "sensor4" at bounding box center [257, 288] width 37 height 12
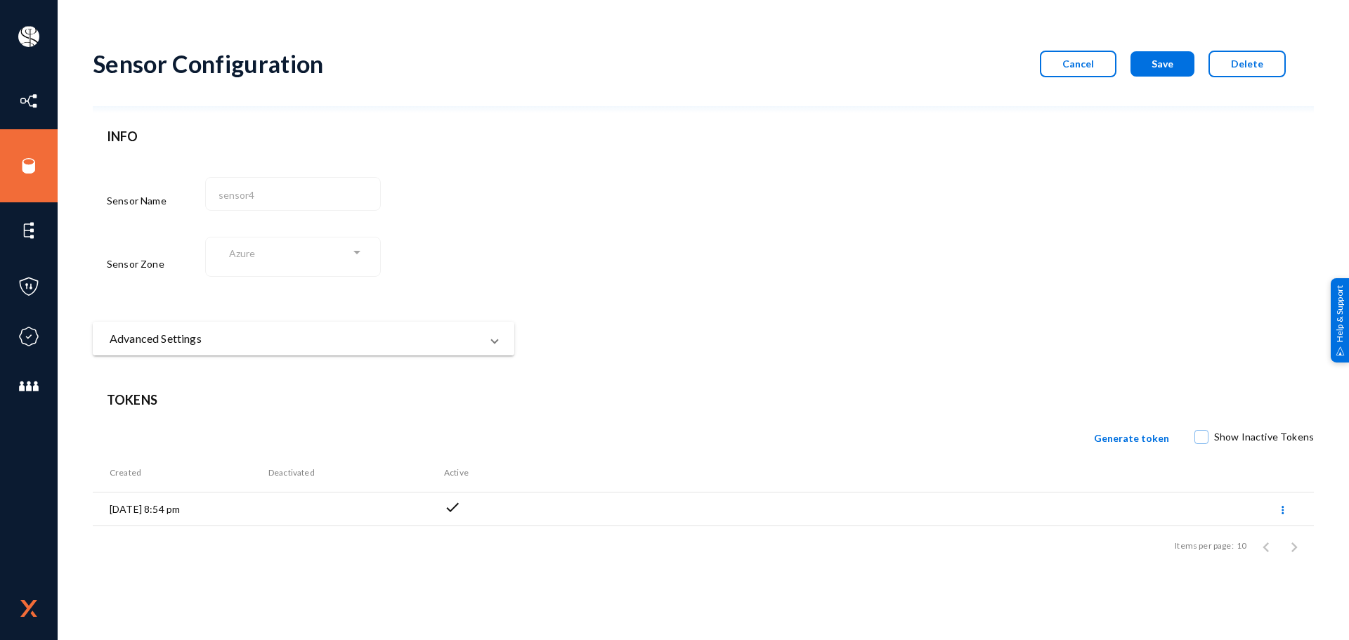
click at [289, 341] on mat-panel-title "Advanced Settings" at bounding box center [295, 338] width 371 height 17
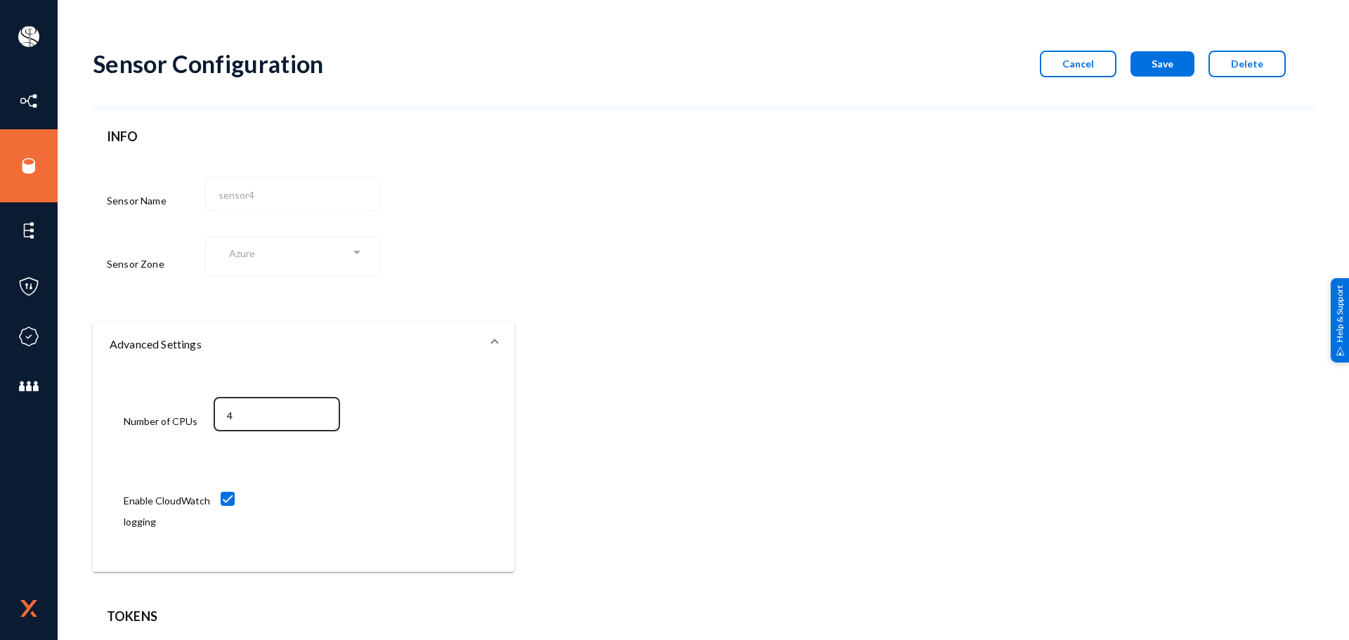
click at [259, 406] on div "4" at bounding box center [277, 413] width 112 height 37
type input "2"
click at [1152, 67] on span "Save" at bounding box center [1163, 64] width 22 height 12
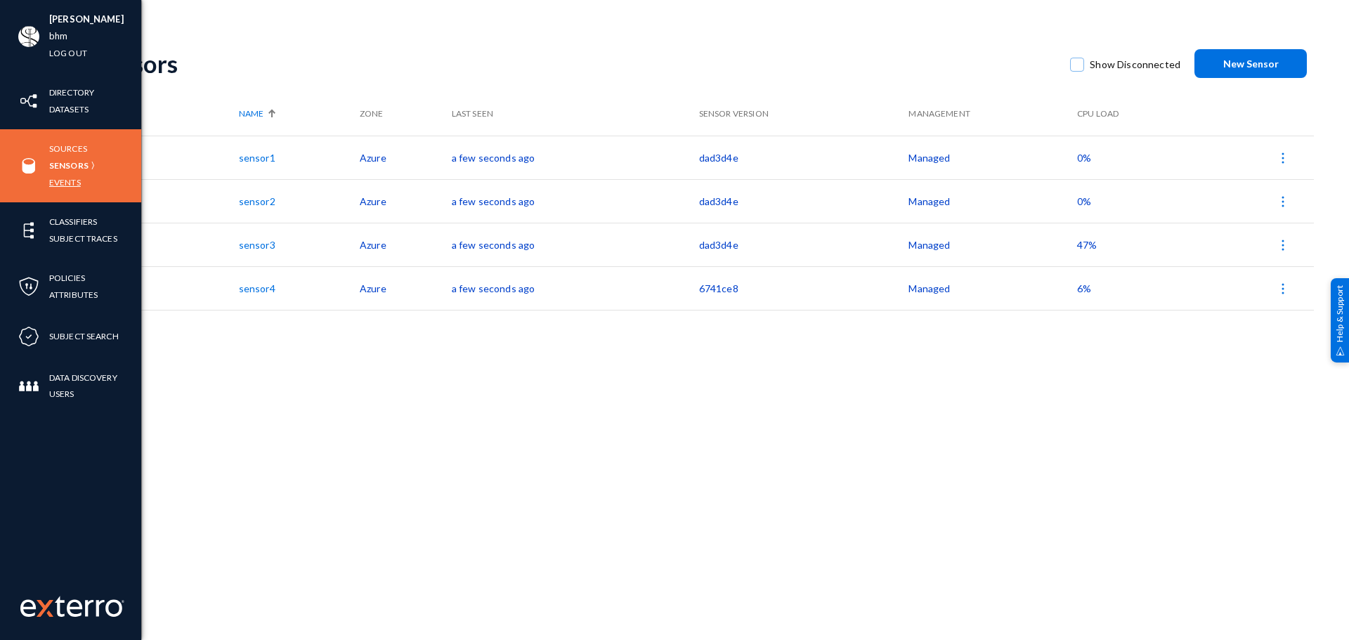
click at [71, 184] on link "Events" at bounding box center [65, 182] width 32 height 16
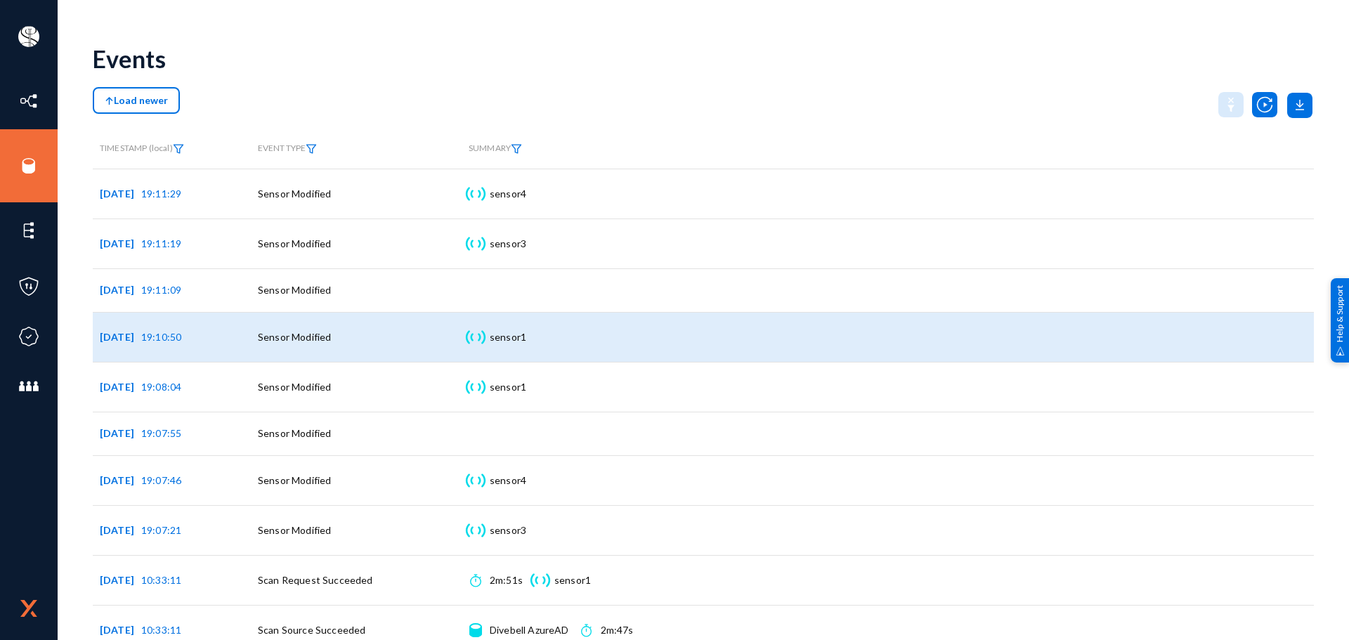
scroll to position [4, 0]
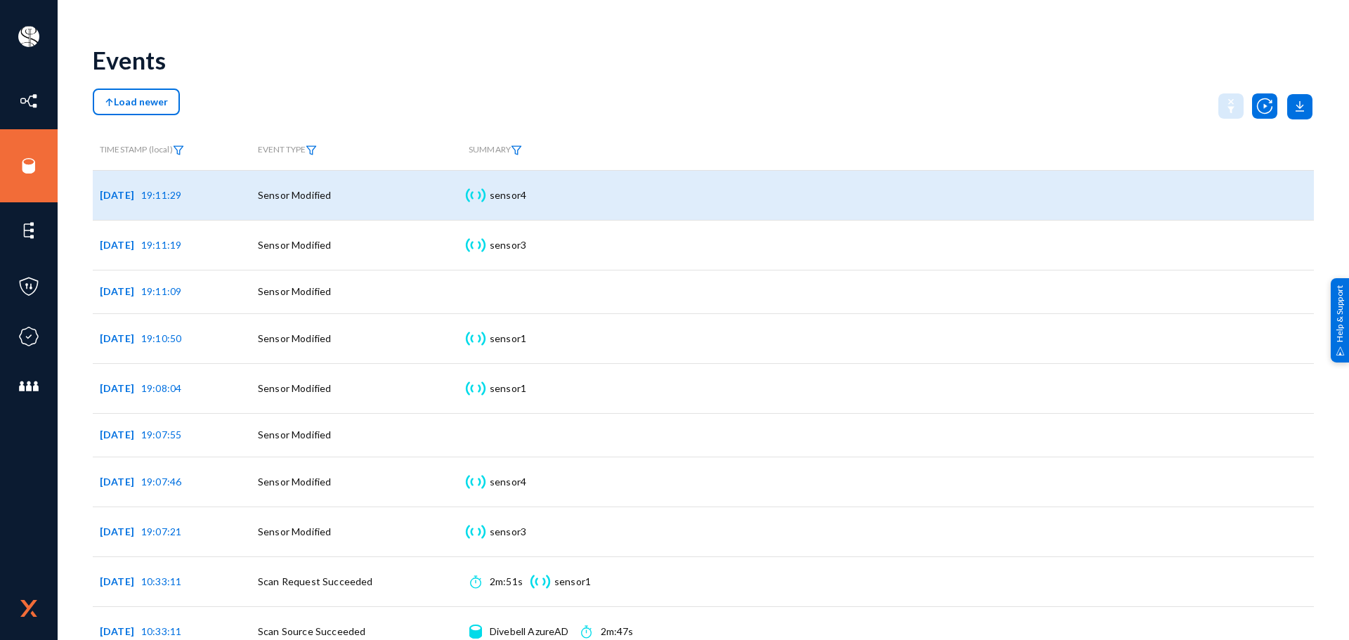
click at [297, 198] on span "Sensor Modified" at bounding box center [294, 195] width 73 height 12
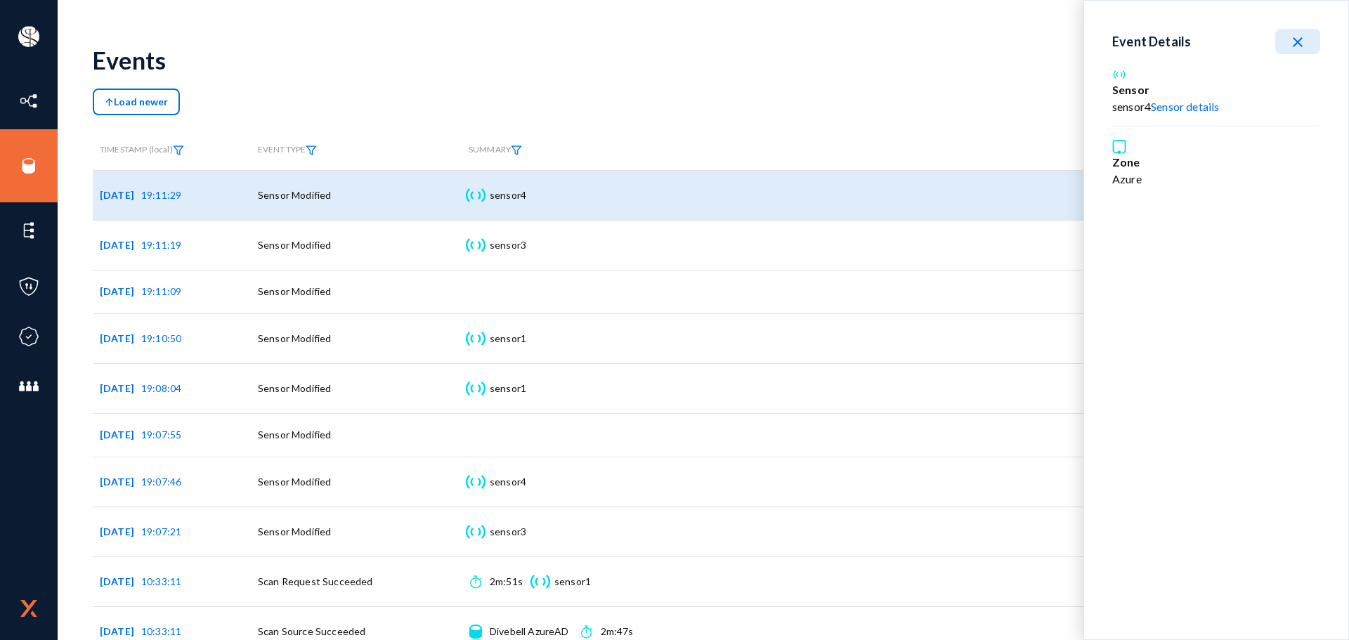
click at [1190, 102] on link "Sensor details" at bounding box center [1185, 106] width 68 height 13
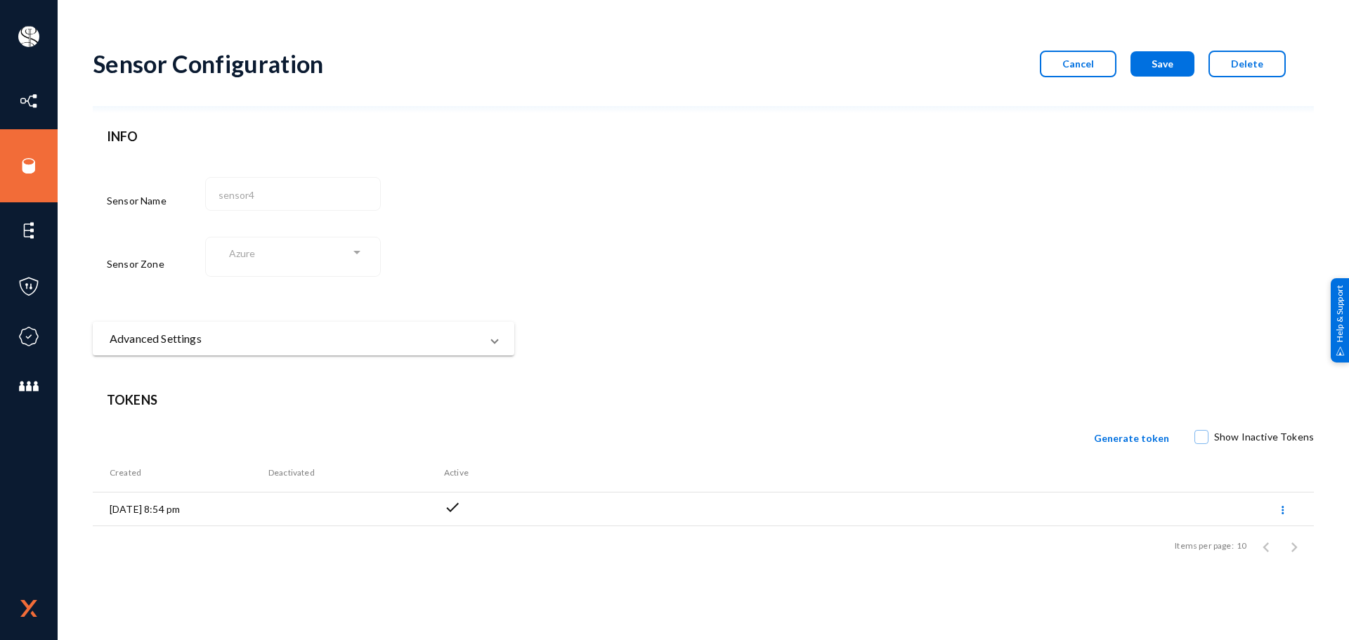
click at [1100, 71] on button "Cancel" at bounding box center [1078, 64] width 77 height 27
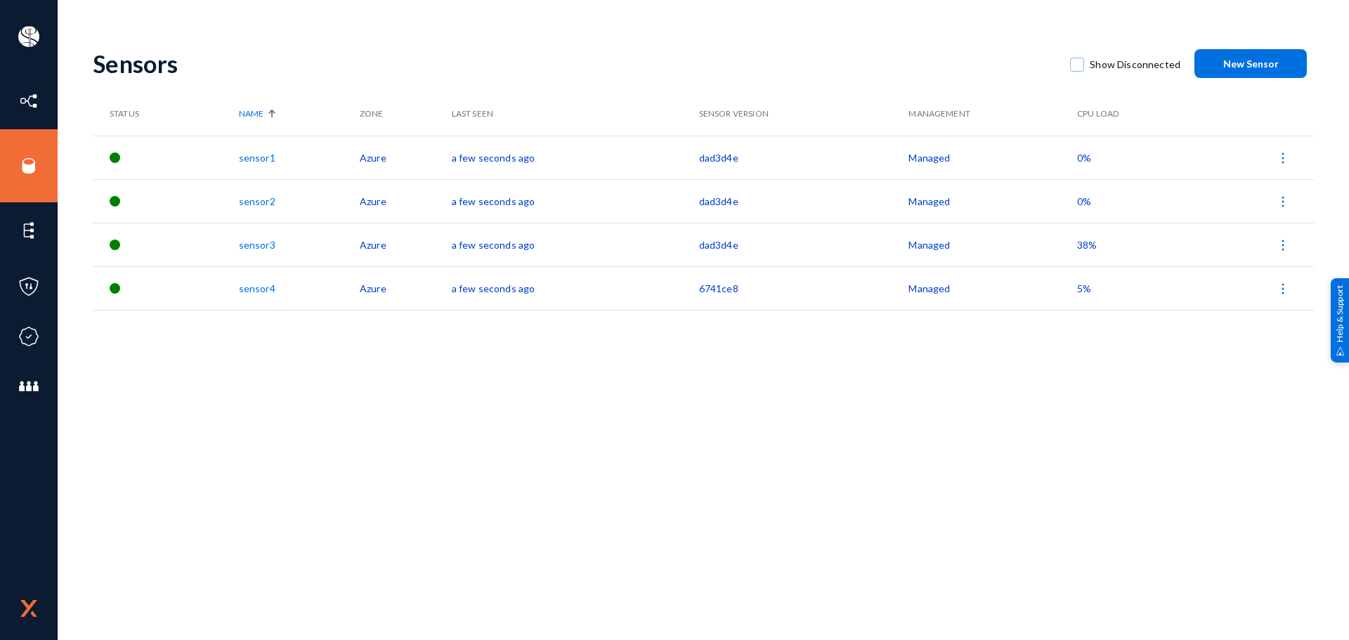
click at [258, 289] on link "sensor4" at bounding box center [257, 288] width 37 height 12
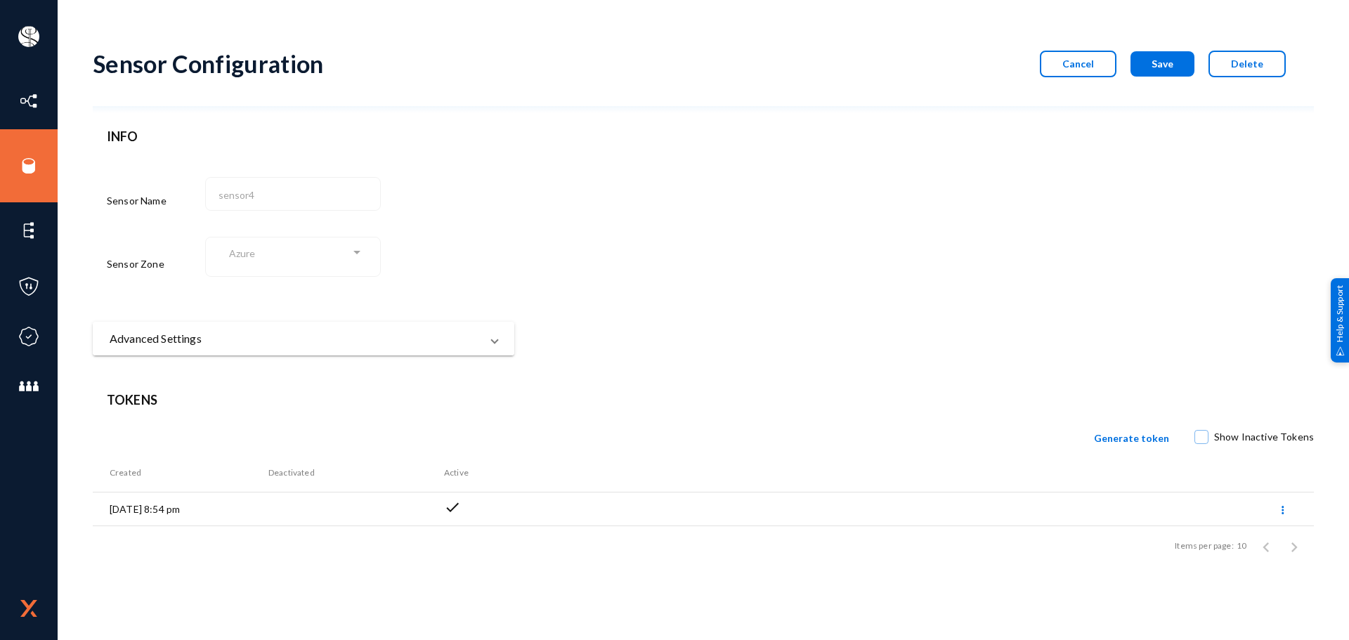
click at [262, 330] on mat-panel-title "Advanced Settings" at bounding box center [295, 338] width 371 height 17
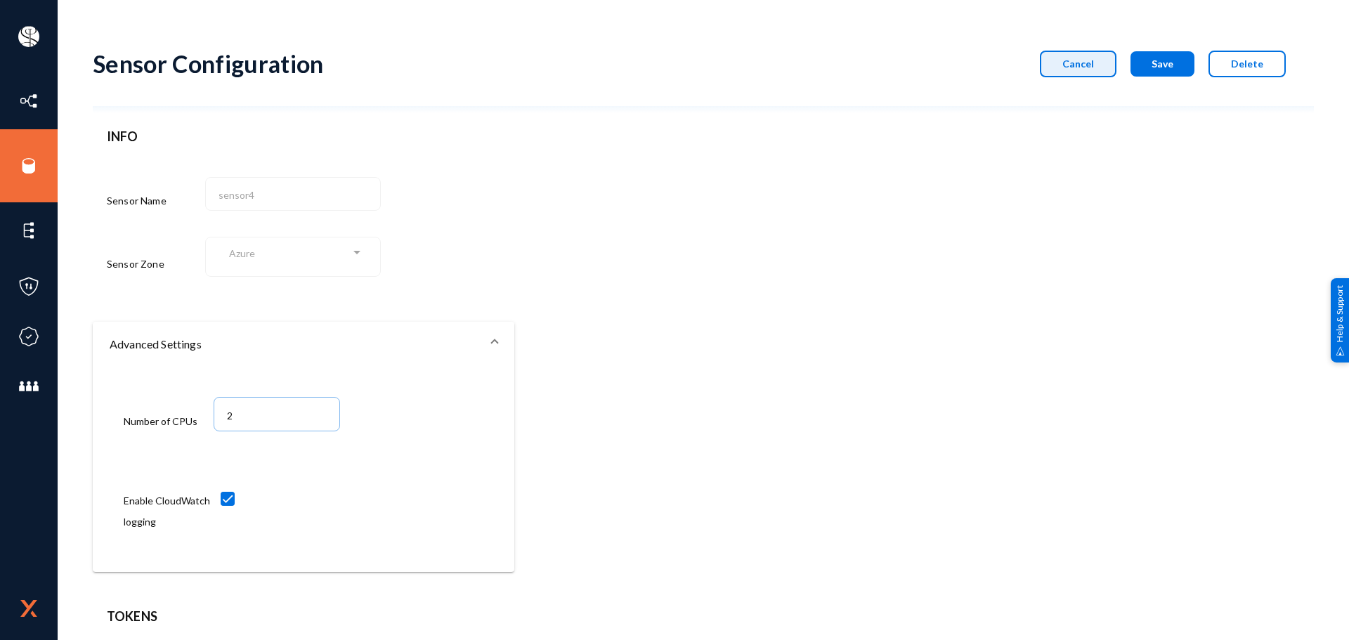
click at [1080, 61] on span "Cancel" at bounding box center [1078, 64] width 32 height 12
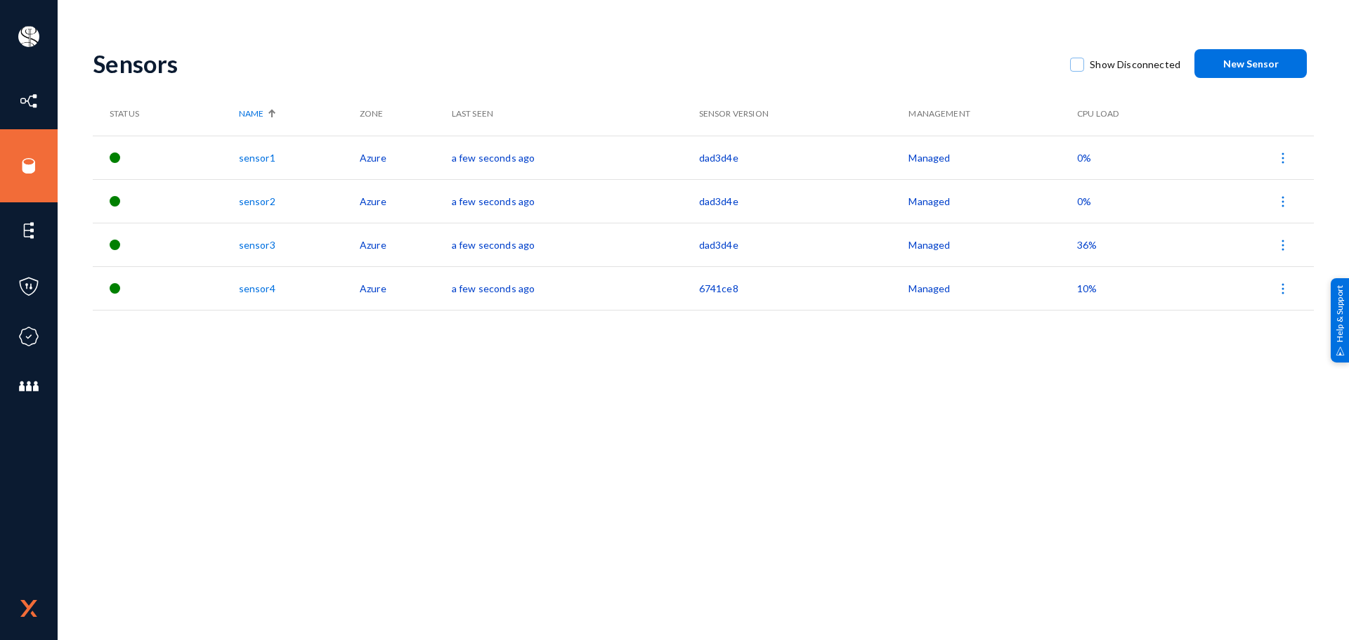
click at [1087, 248] on span "36%" at bounding box center [1087, 245] width 20 height 12
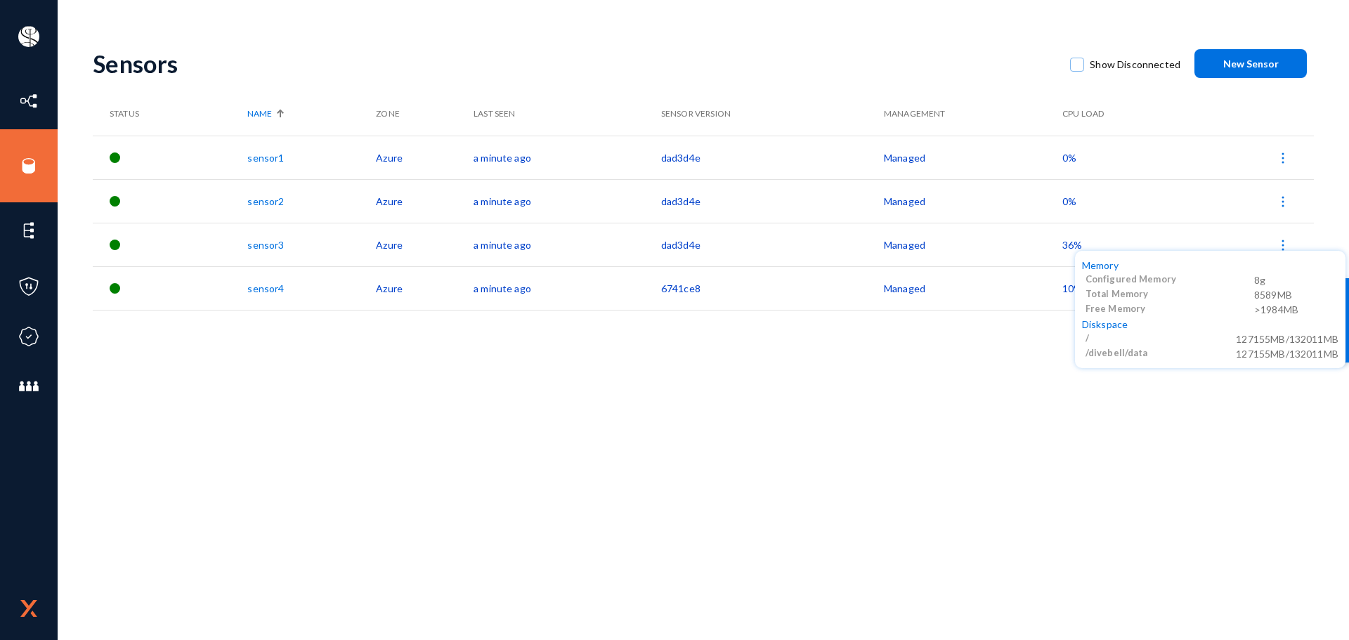
click at [1268, 356] on div "127155MB/132011MB" at bounding box center [1287, 353] width 103 height 15
click at [1232, 356] on div "/divebell/data" at bounding box center [1161, 353] width 150 height 15
drag, startPoint x: 1235, startPoint y: 356, endPoint x: 1337, endPoint y: 348, distance: 102.9
click at [1337, 348] on div "127155MB/132011MB" at bounding box center [1287, 353] width 103 height 15
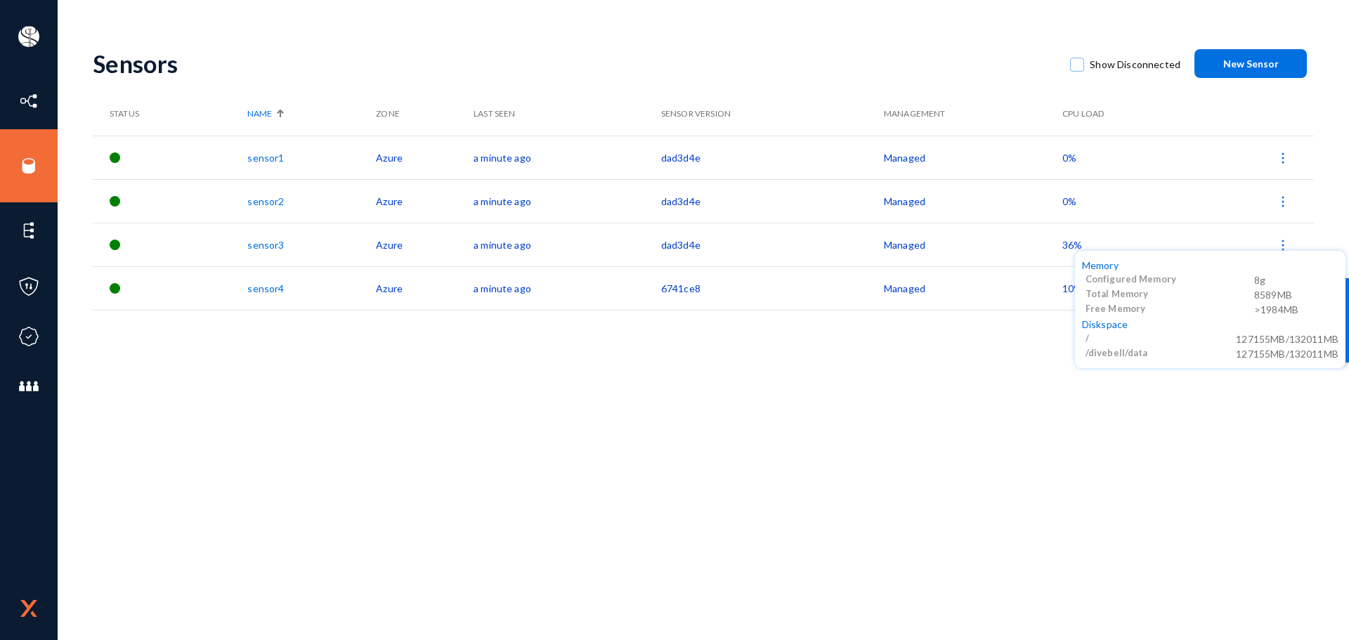
copy div "127155MB/132011MB"
